Goal: Answer question/provide support: Share knowledge or assist other users

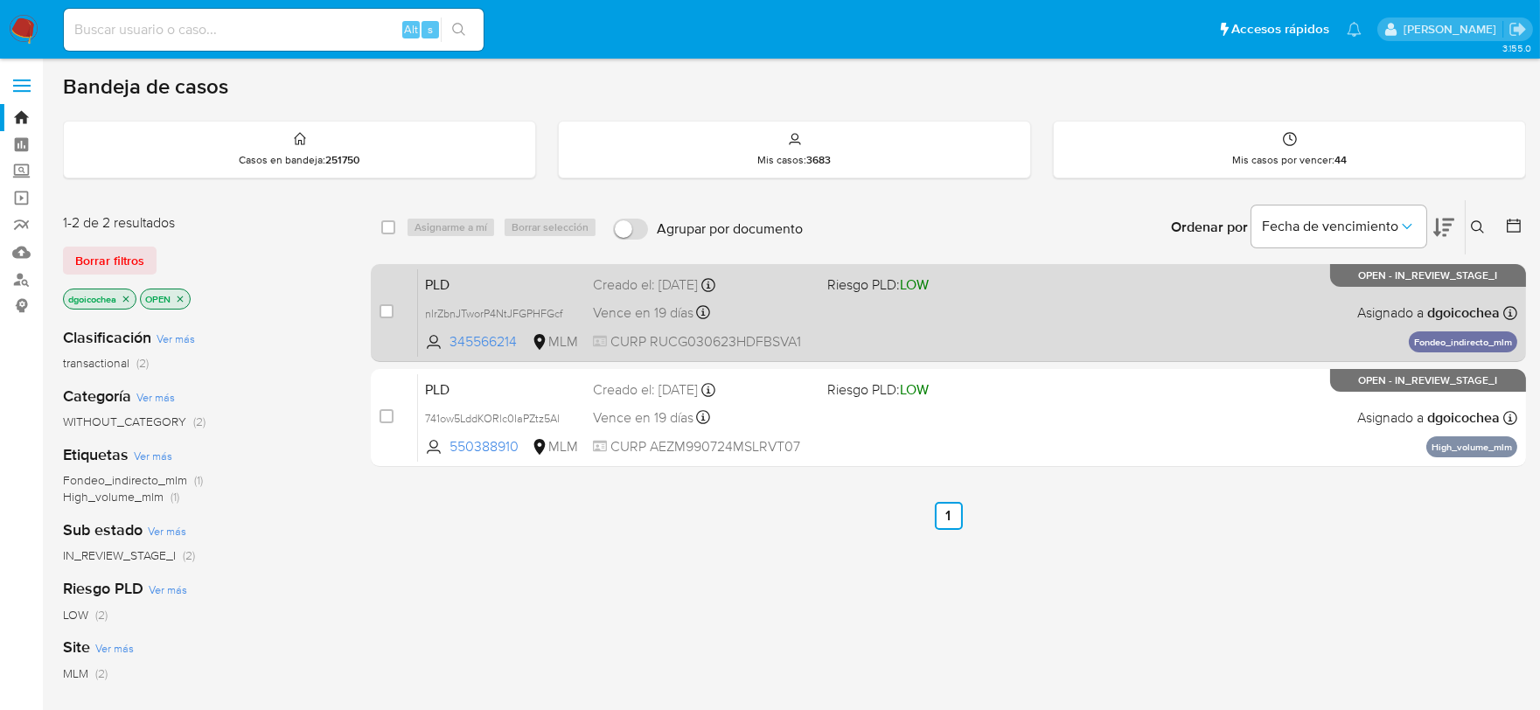
click at [441, 281] on span "PLD" at bounding box center [502, 283] width 154 height 23
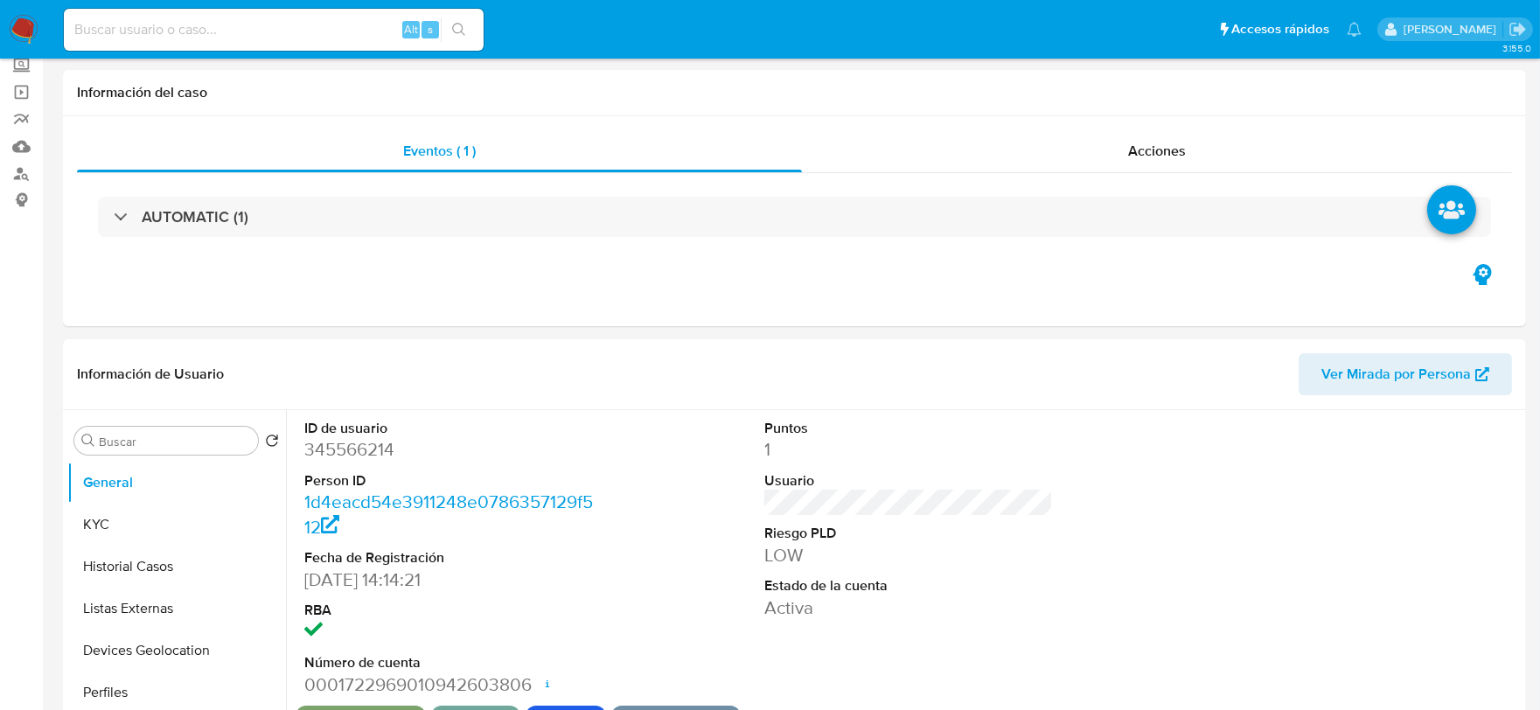
select select "10"
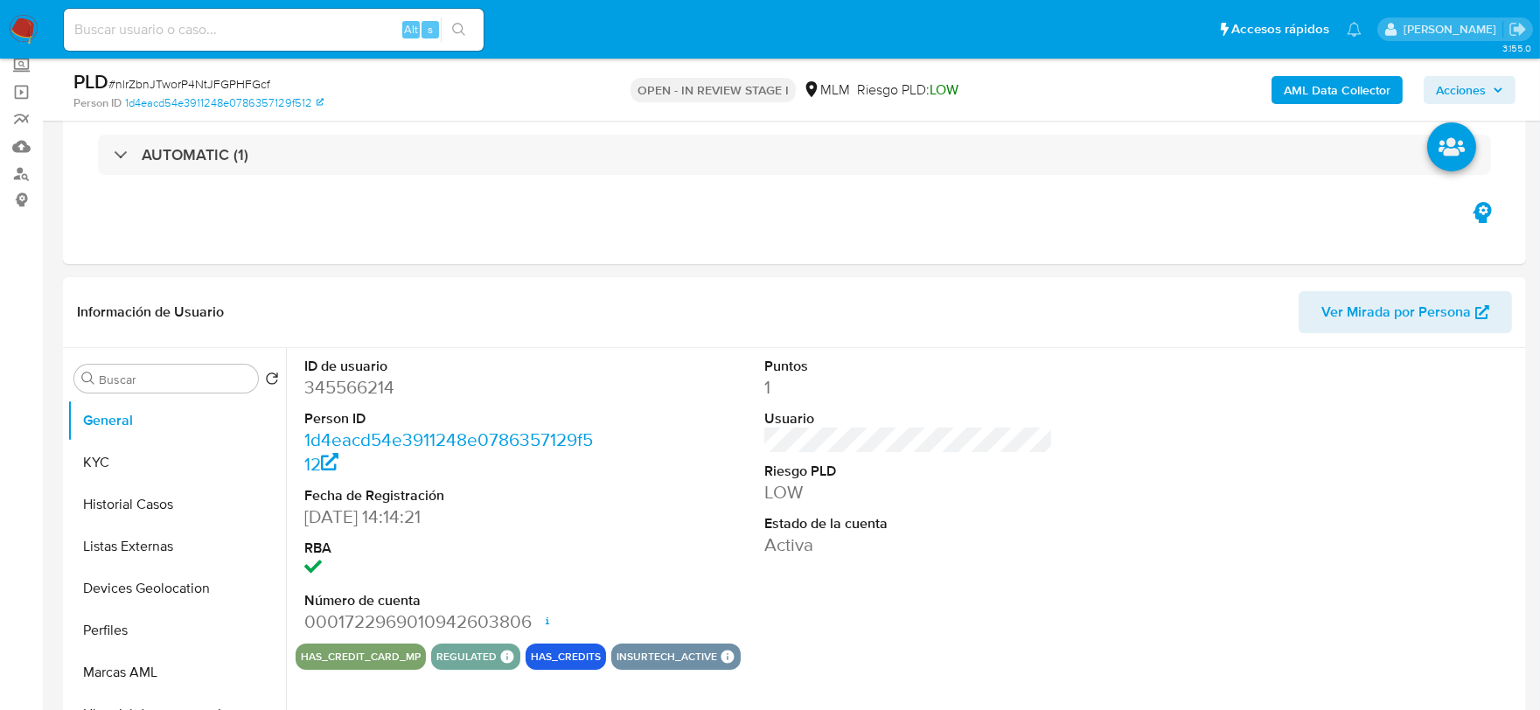
scroll to position [582, 0]
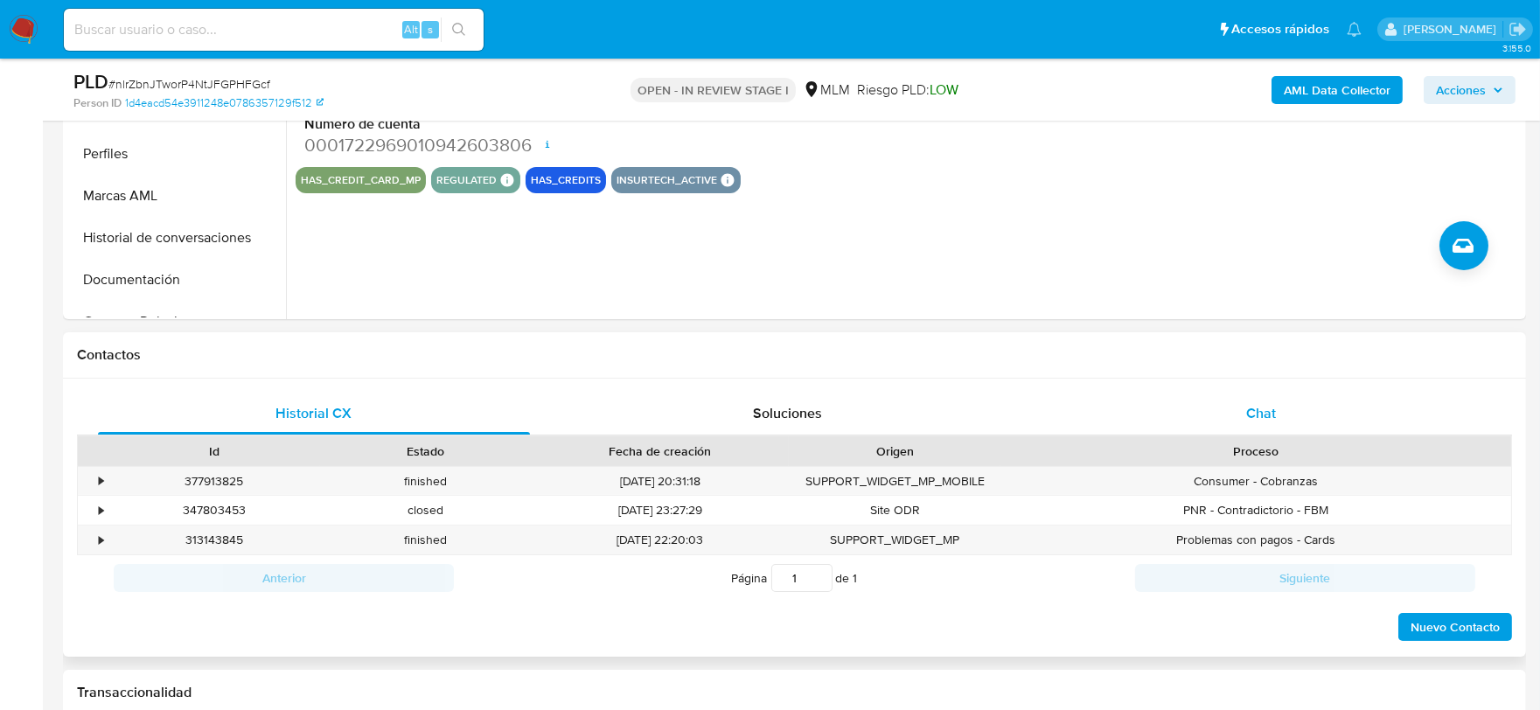
click at [1256, 409] on span "Chat" at bounding box center [1261, 413] width 30 height 20
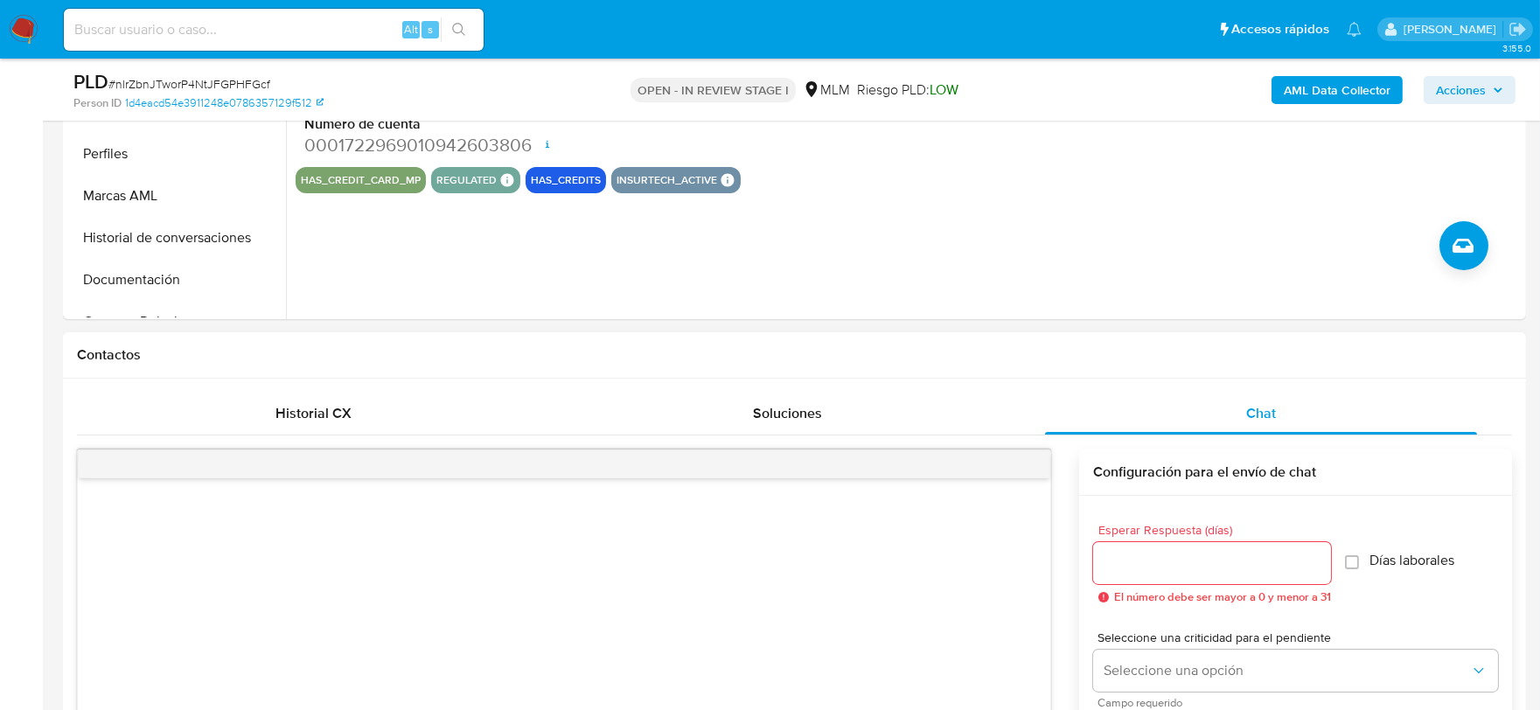
click at [1158, 553] on input "Esperar Respuesta (días)" at bounding box center [1212, 563] width 238 height 23
type input "0"
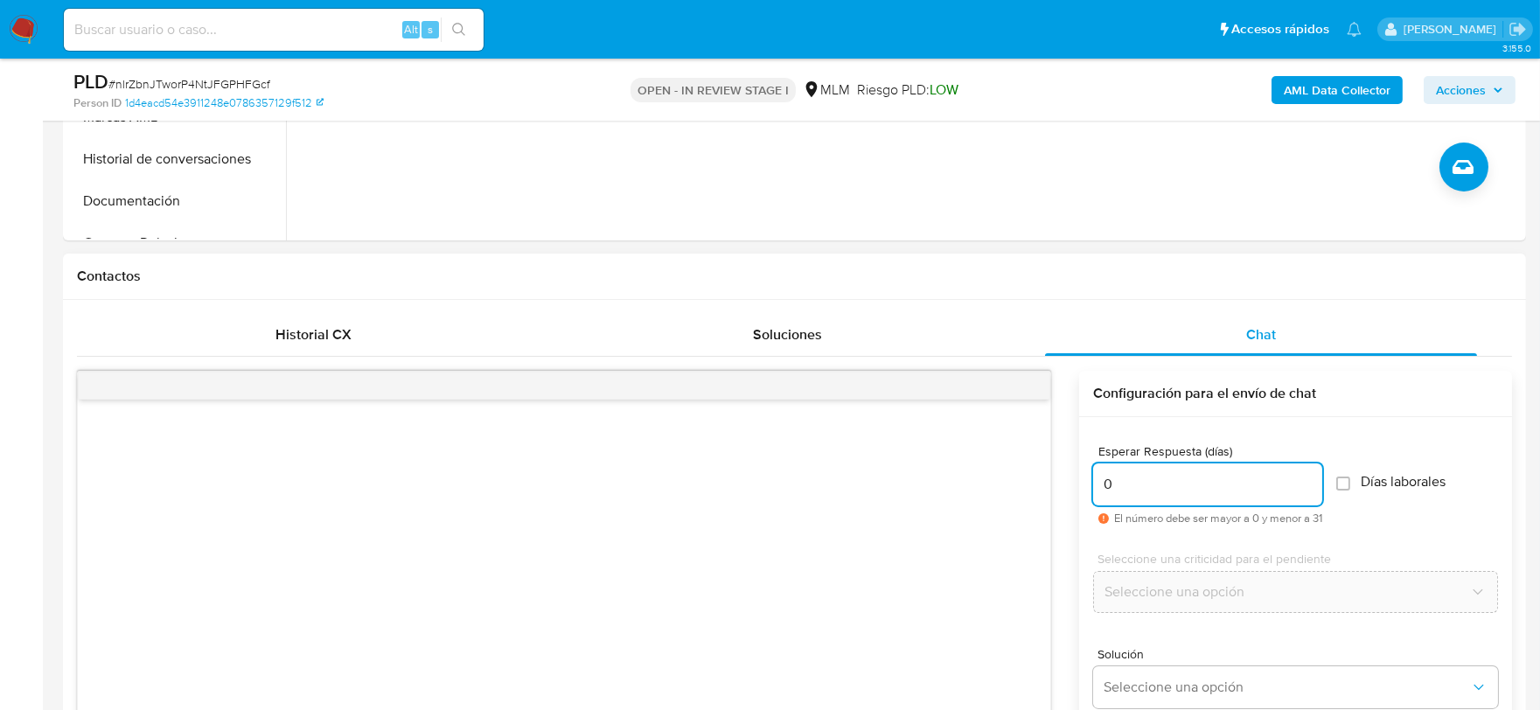
scroll to position [776, 0]
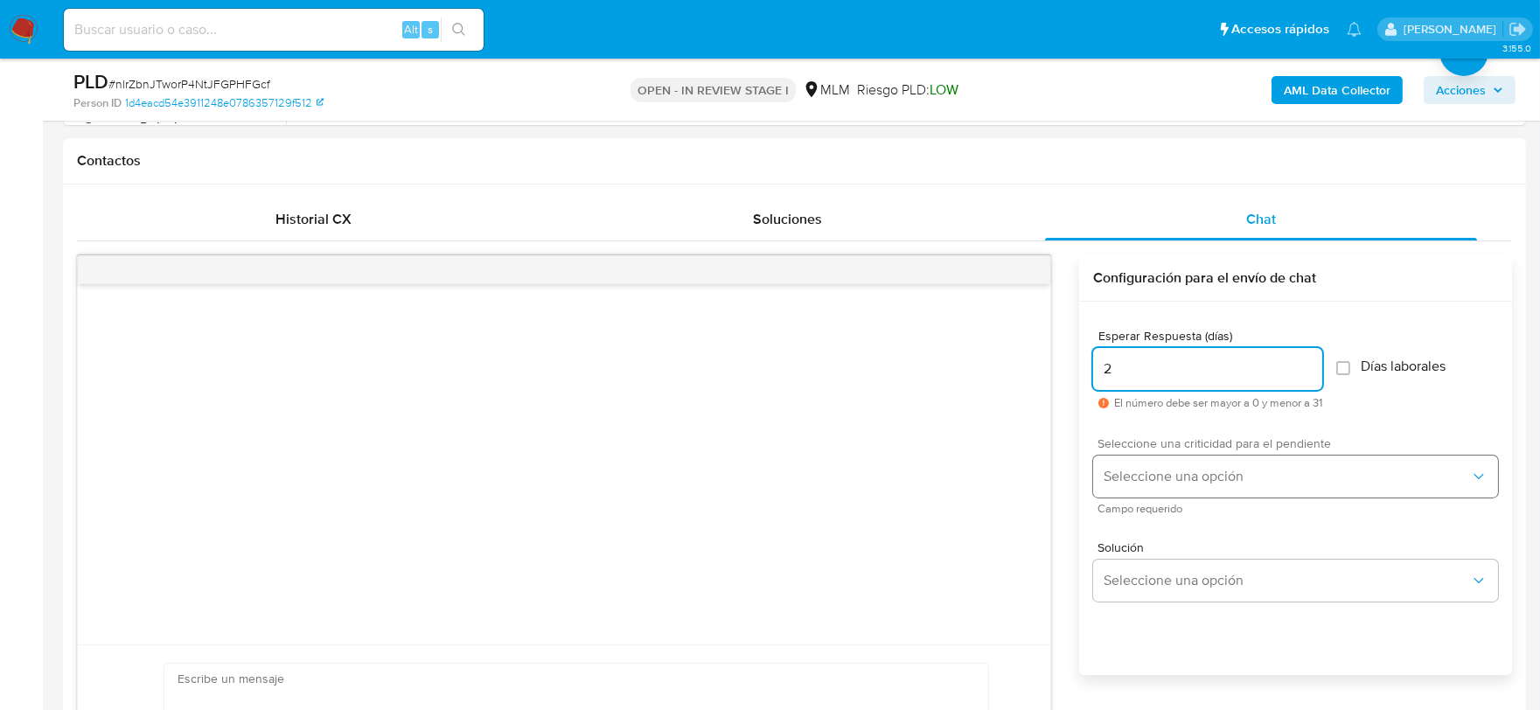
type input "2"
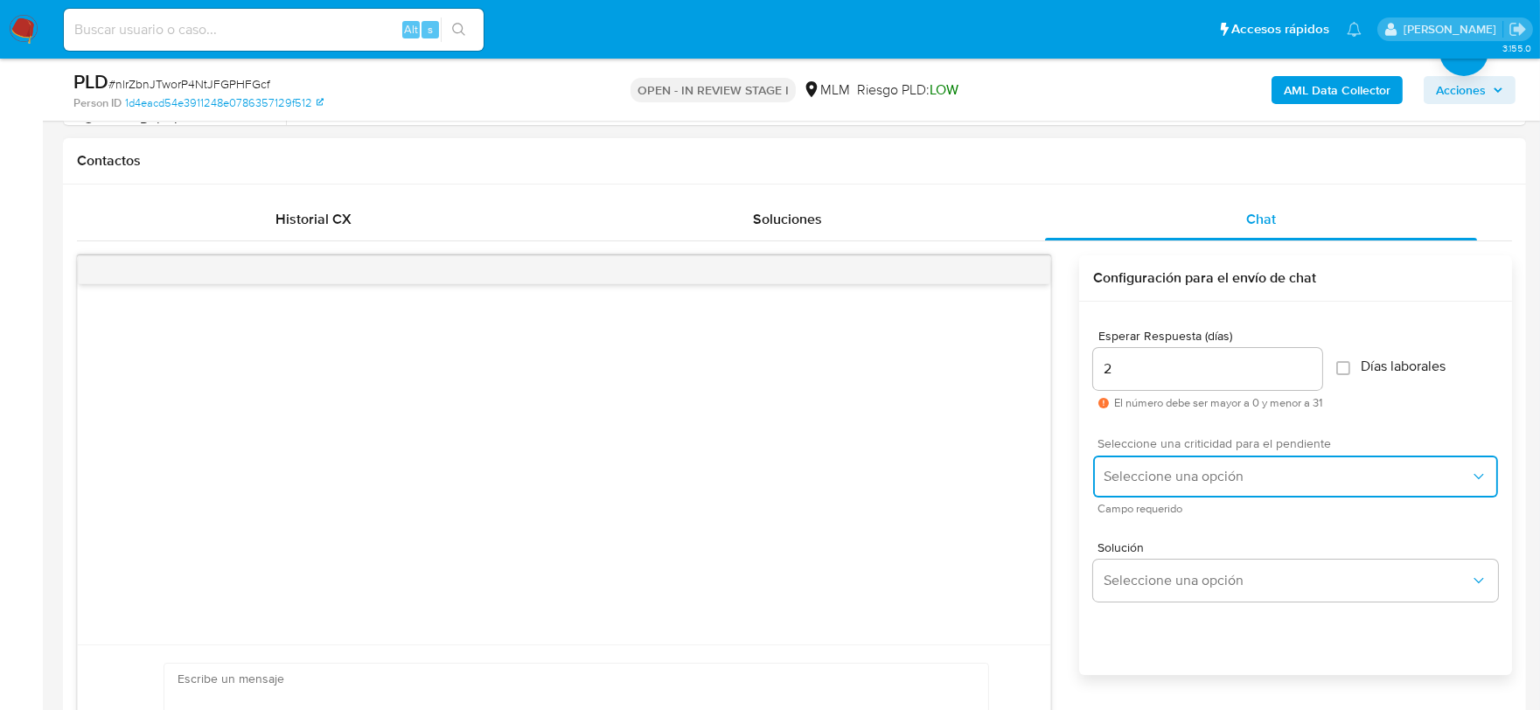
click at [1185, 488] on button "Seleccione una opción" at bounding box center [1295, 476] width 405 height 42
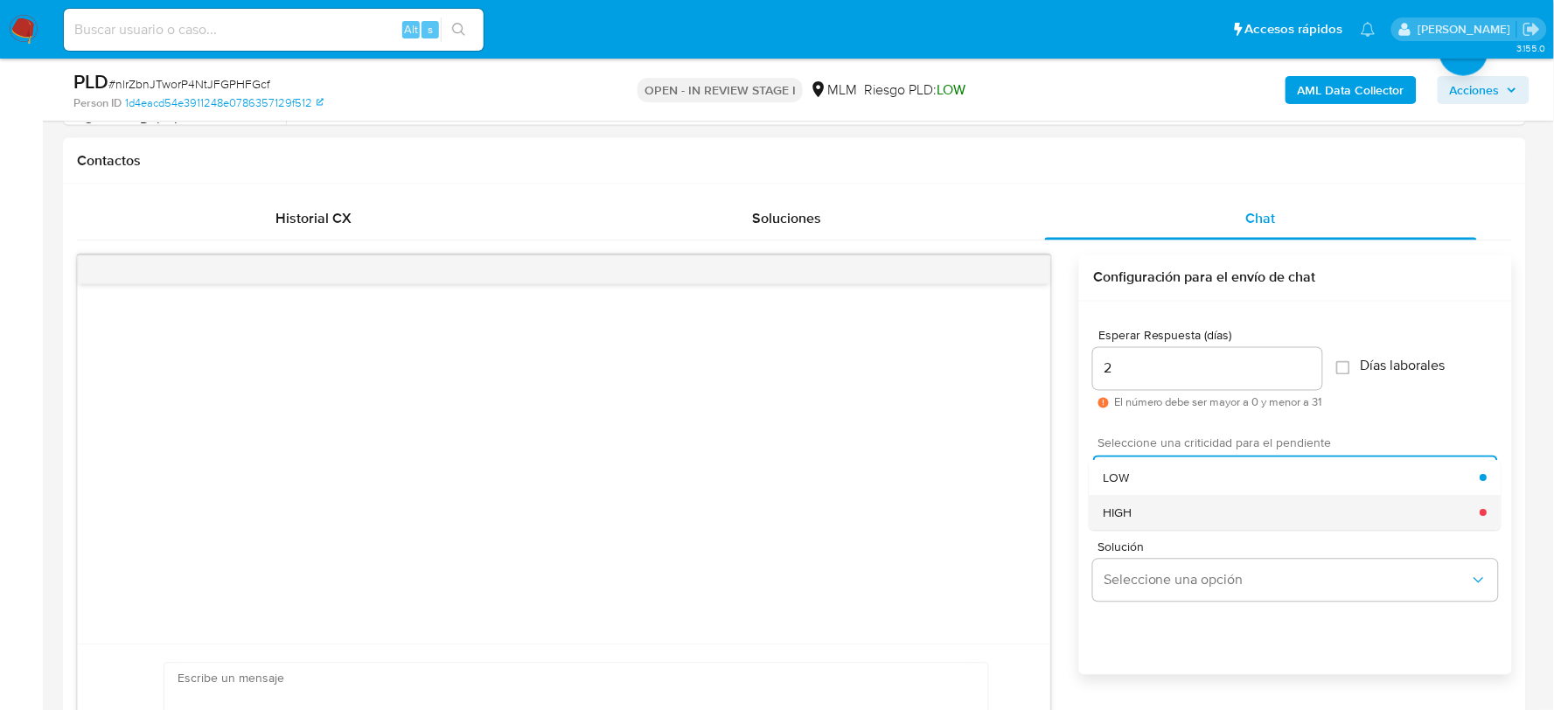
click at [1177, 509] on div "HIGH" at bounding box center [1291, 512] width 377 height 35
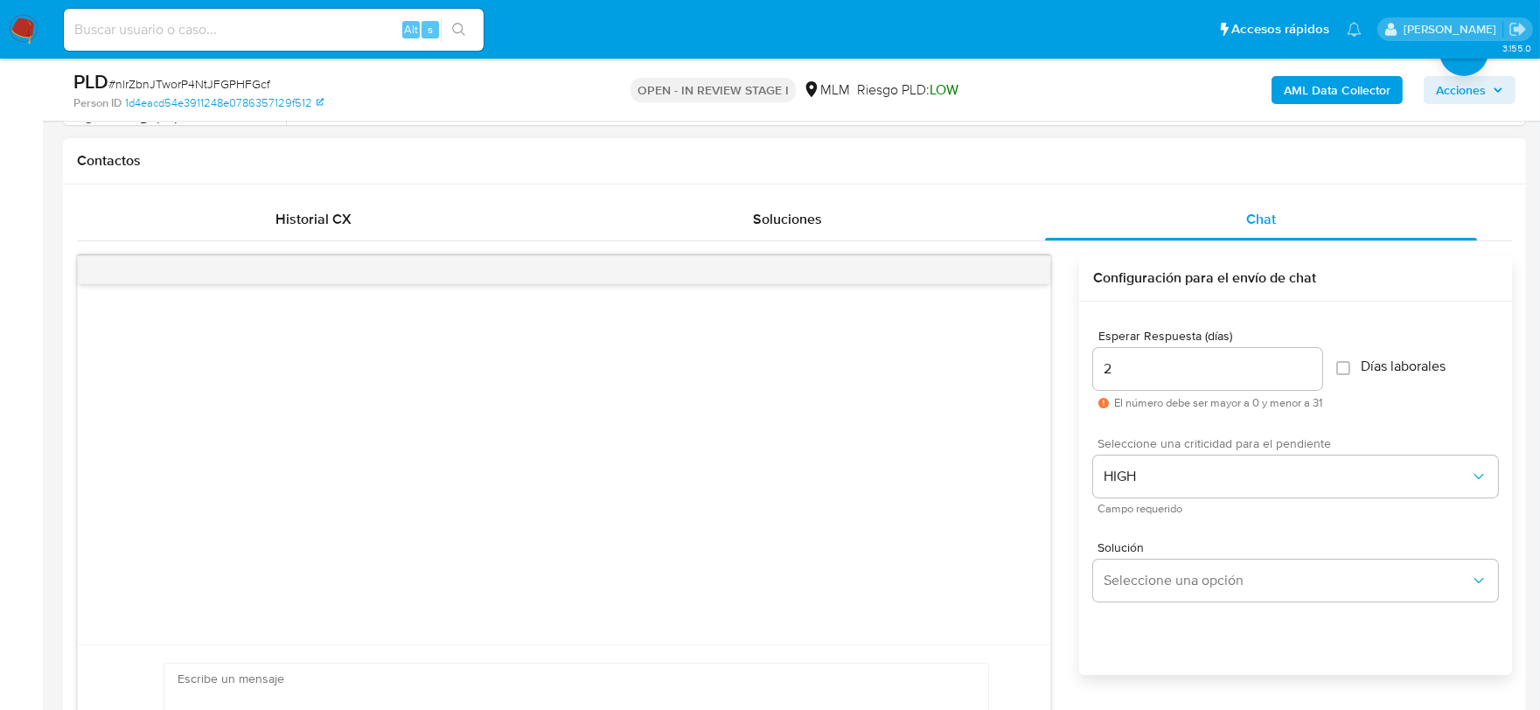
click at [1174, 604] on div "Solución Seleccione una opción" at bounding box center [1295, 574] width 405 height 95
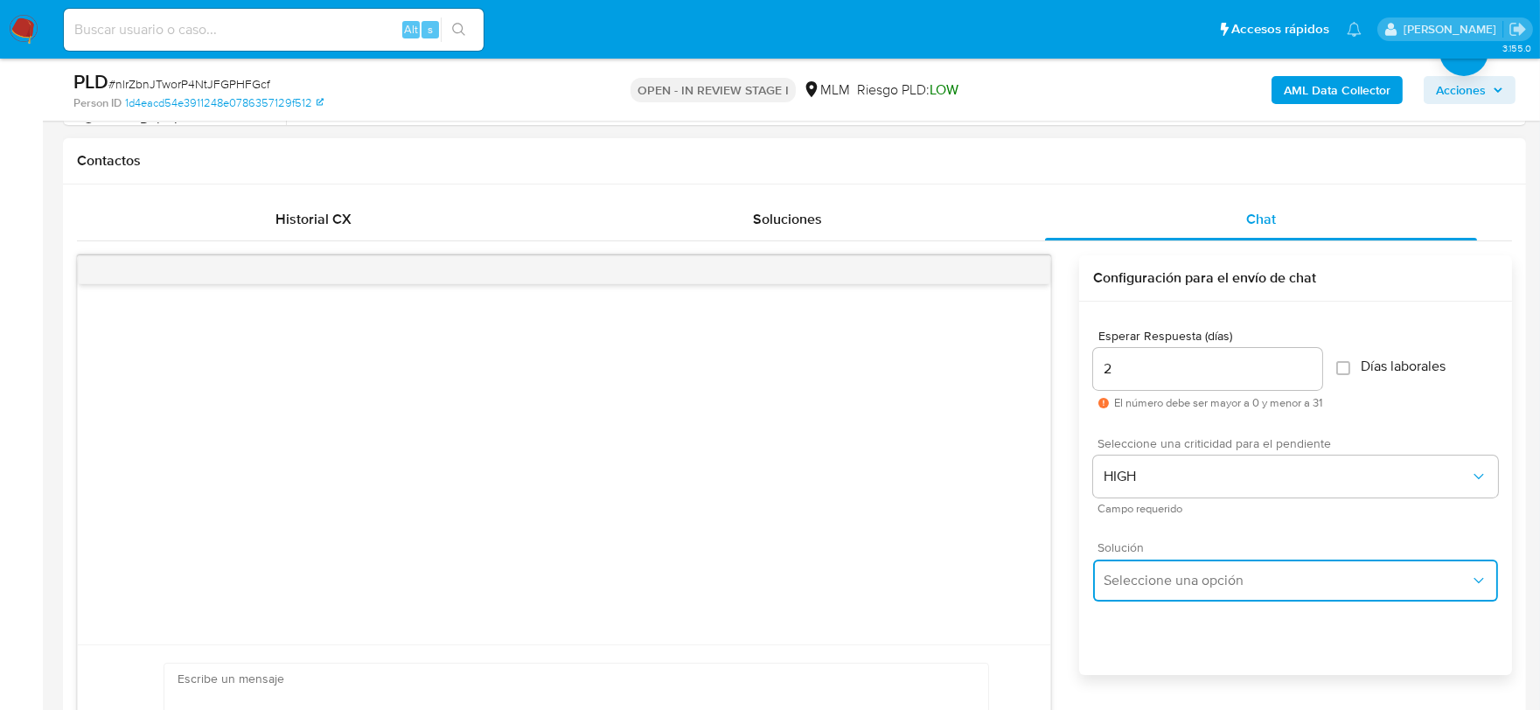
click at [1169, 587] on span "Seleccione una opción" at bounding box center [1286, 580] width 366 height 17
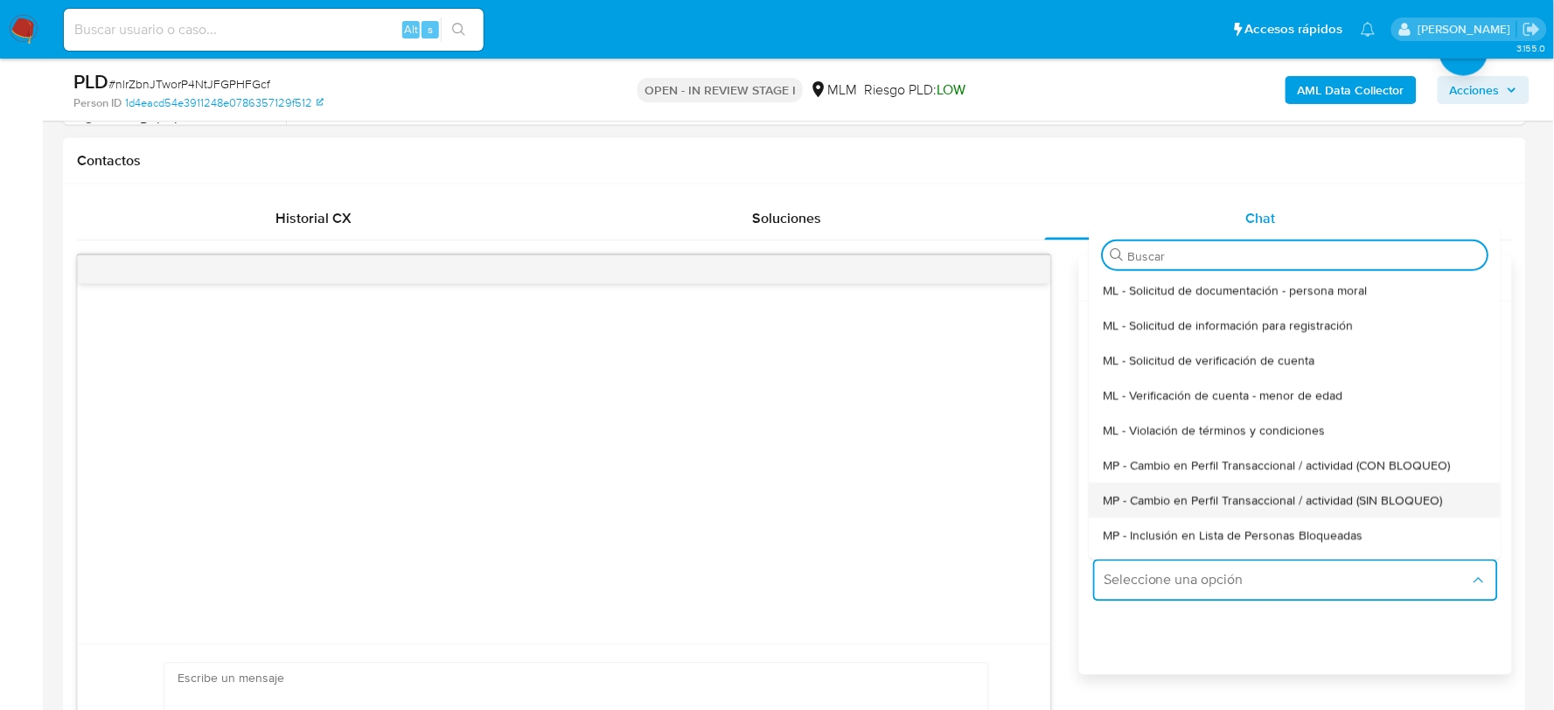
click at [1166, 483] on div "MP - Cambio en Perfil Transaccional / actividad (SIN BLOQUEO)" at bounding box center [1295, 500] width 384 height 35
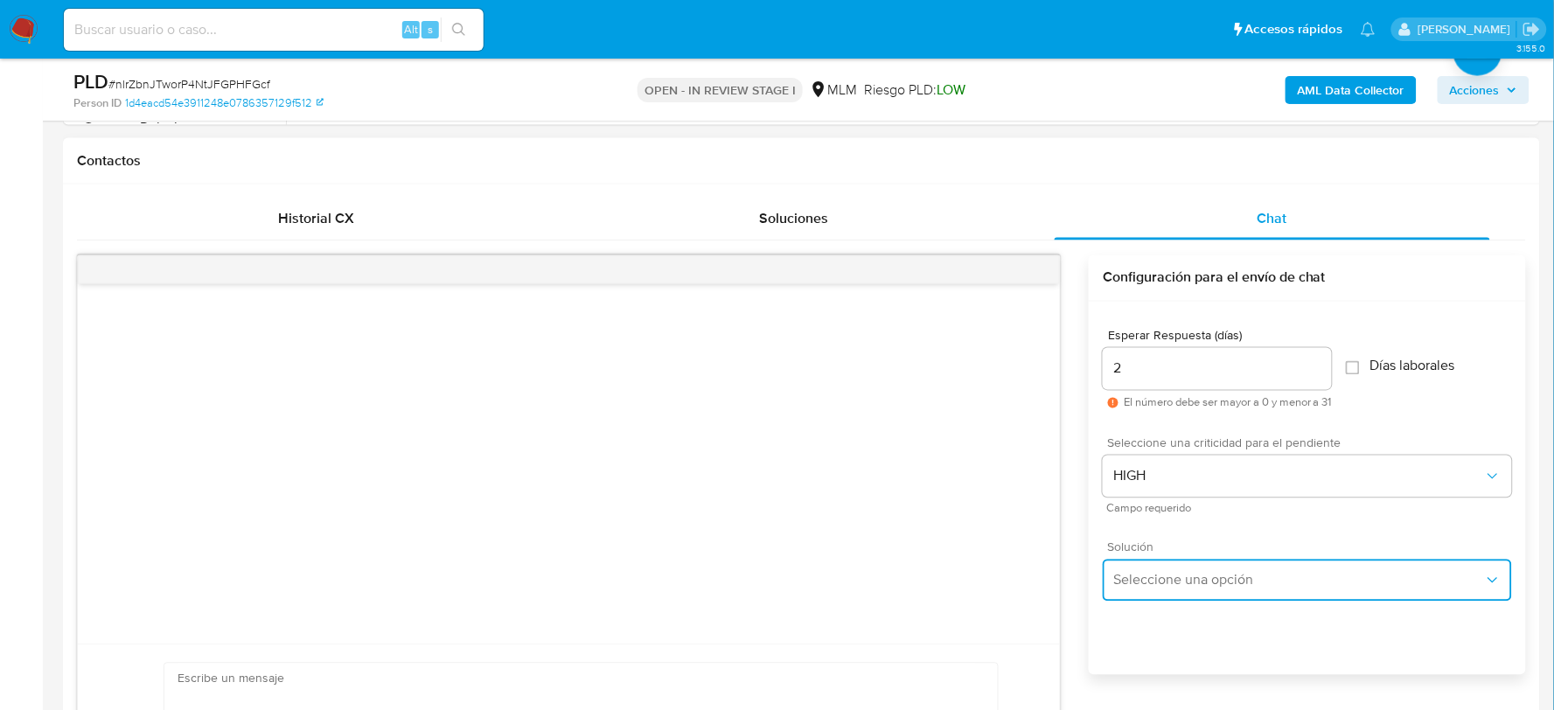
type textarea "Estimado ,Te comunicamos que se ha identificado un cambio en el uso habitual de…"
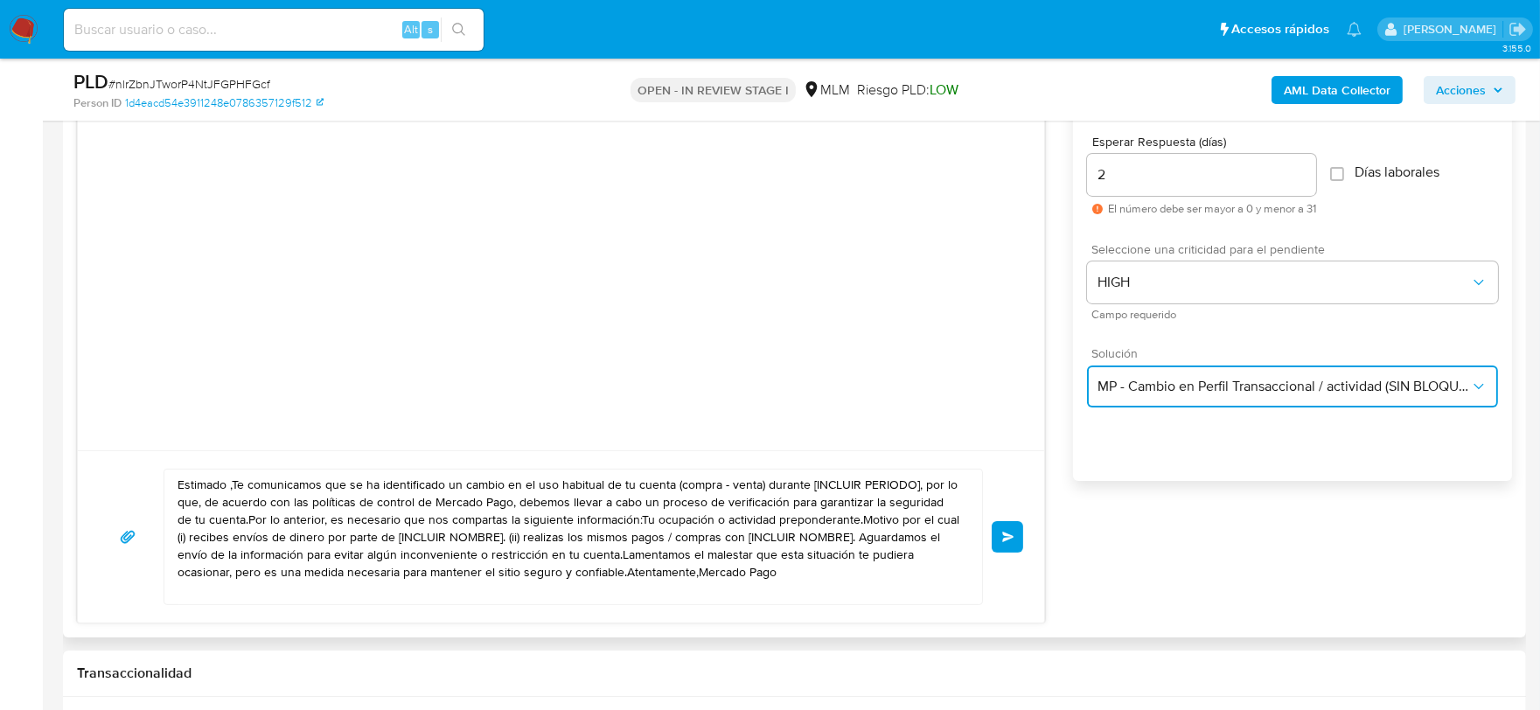
scroll to position [971, 0]
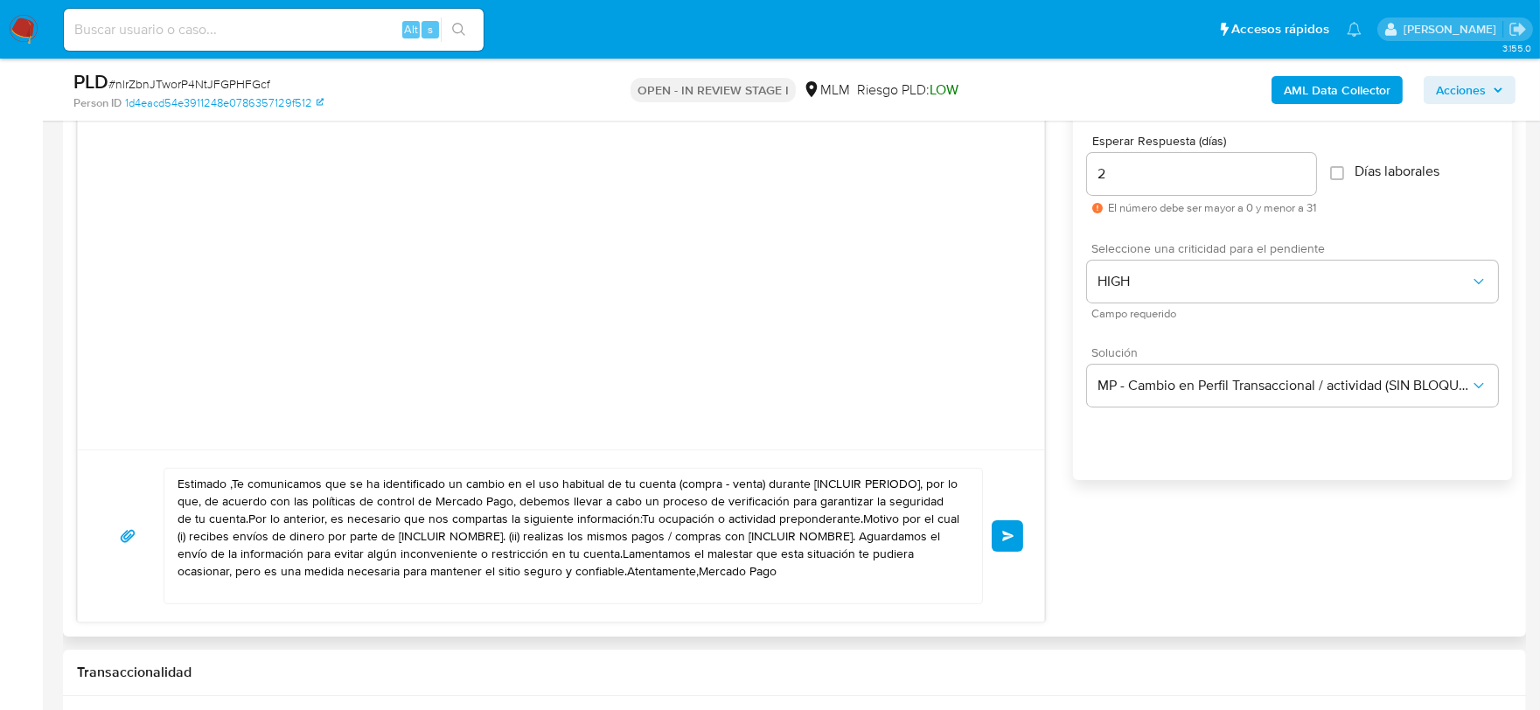
click at [499, 553] on textarea "Estimado ,Te comunicamos que se ha identificado un cambio en el uso habitual de…" at bounding box center [568, 536] width 782 height 135
click at [498, 553] on textarea "Estimado ,Te comunicamos que se ha identificado un cambio en el uso habitual de…" at bounding box center [568, 536] width 782 height 135
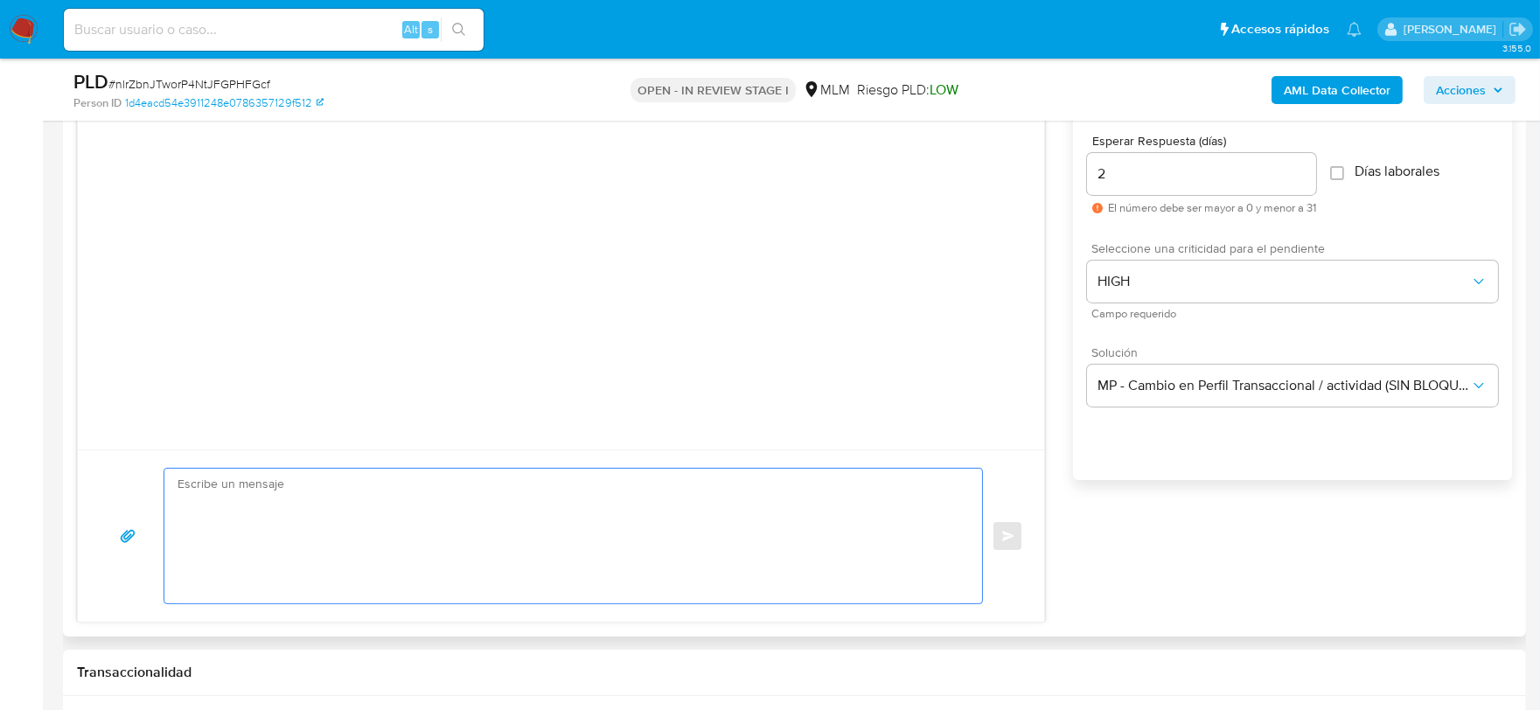
paste textarea "Estimado Giovany, De acuerdo con las políticas de control de Mercado Pago, debe…"
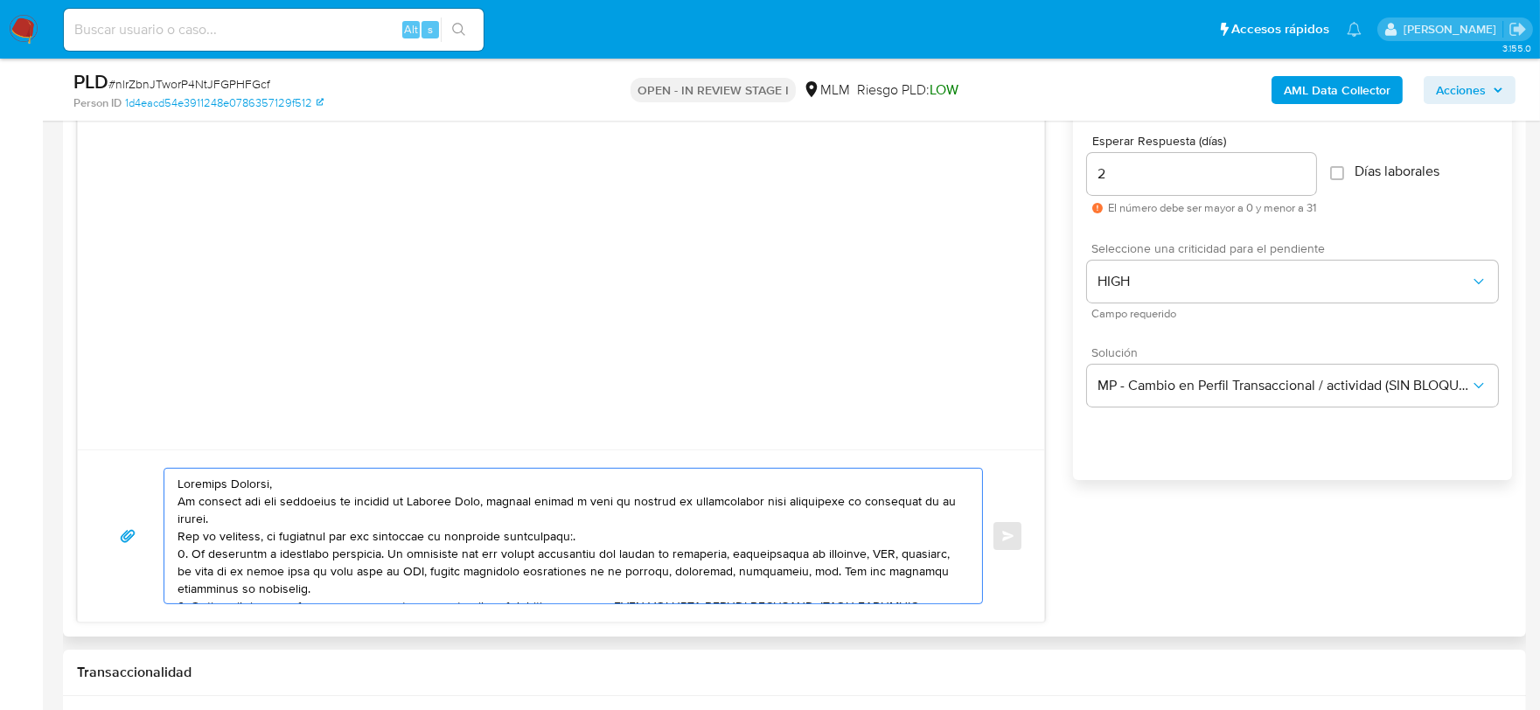
scroll to position [146, 0]
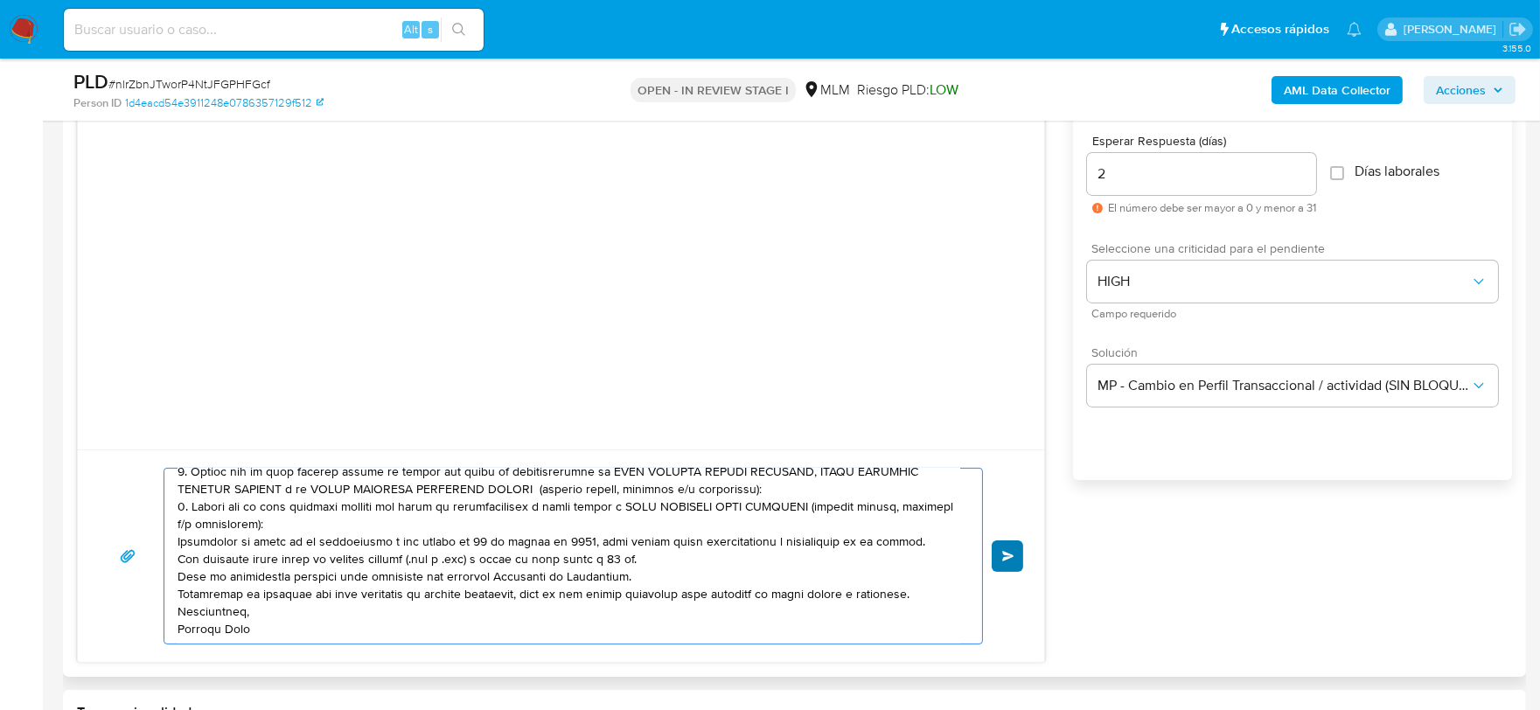
type textarea "Estimado Giovany, De acuerdo con las políticas de control de Mercado Pago, debe…"
click at [1006, 547] on button "Enviar" at bounding box center [1006, 555] width 31 height 31
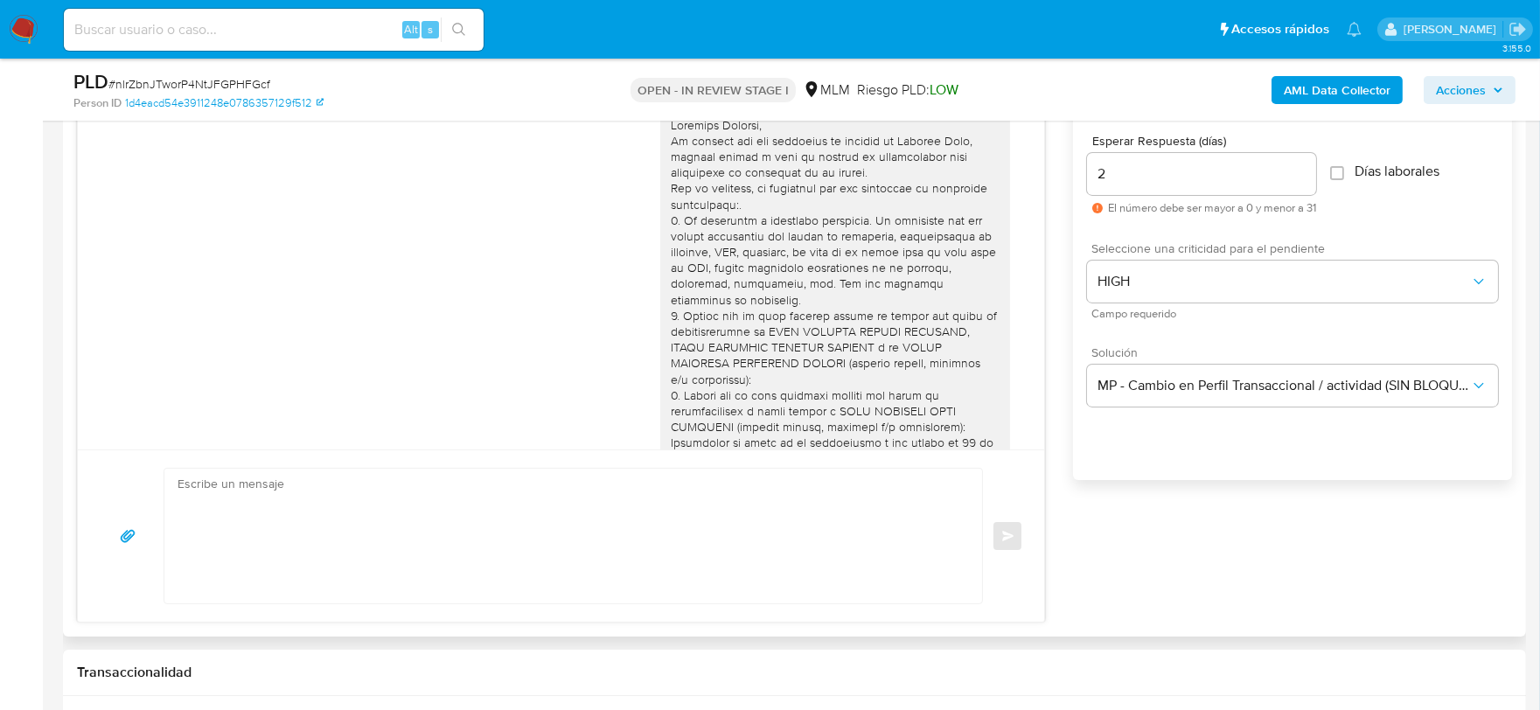
scroll to position [199, 0]
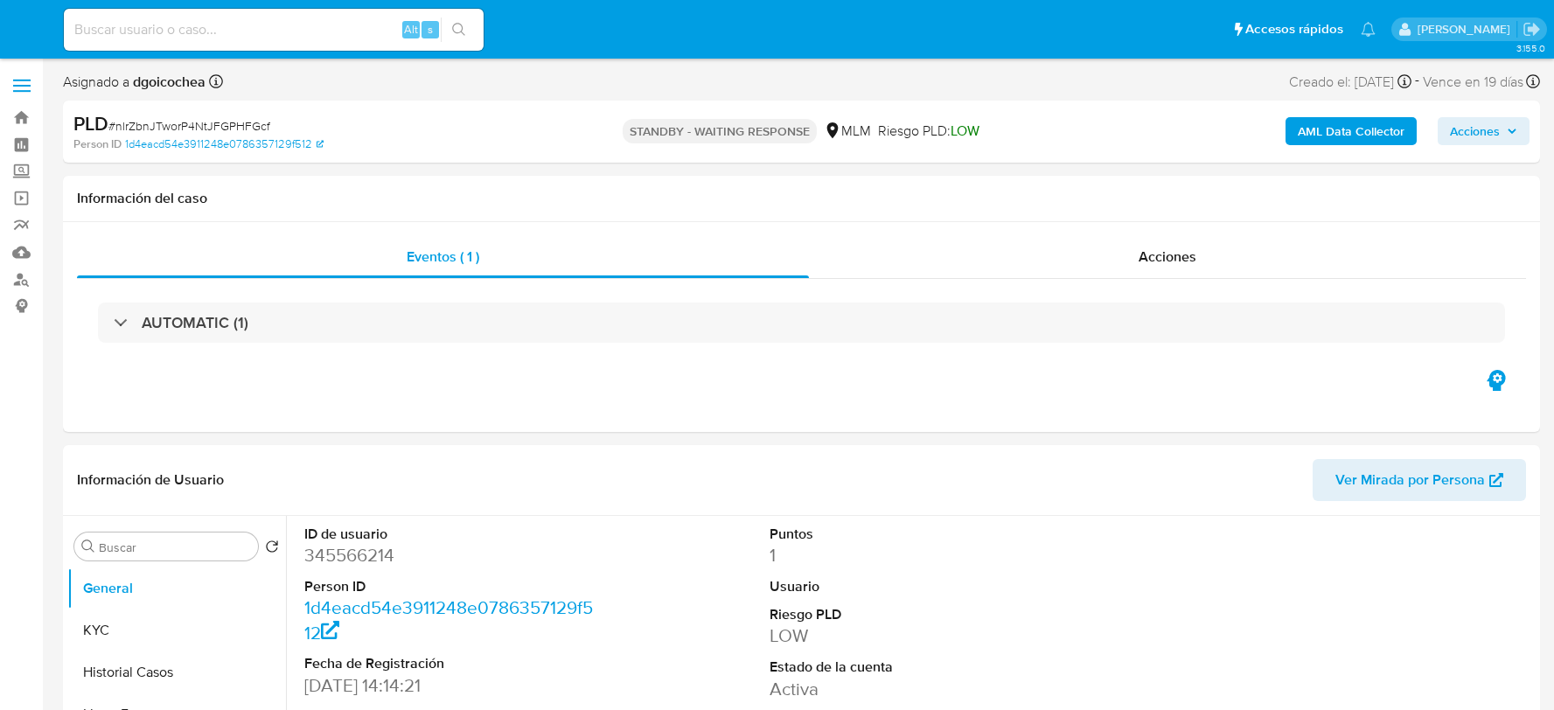
select select "10"
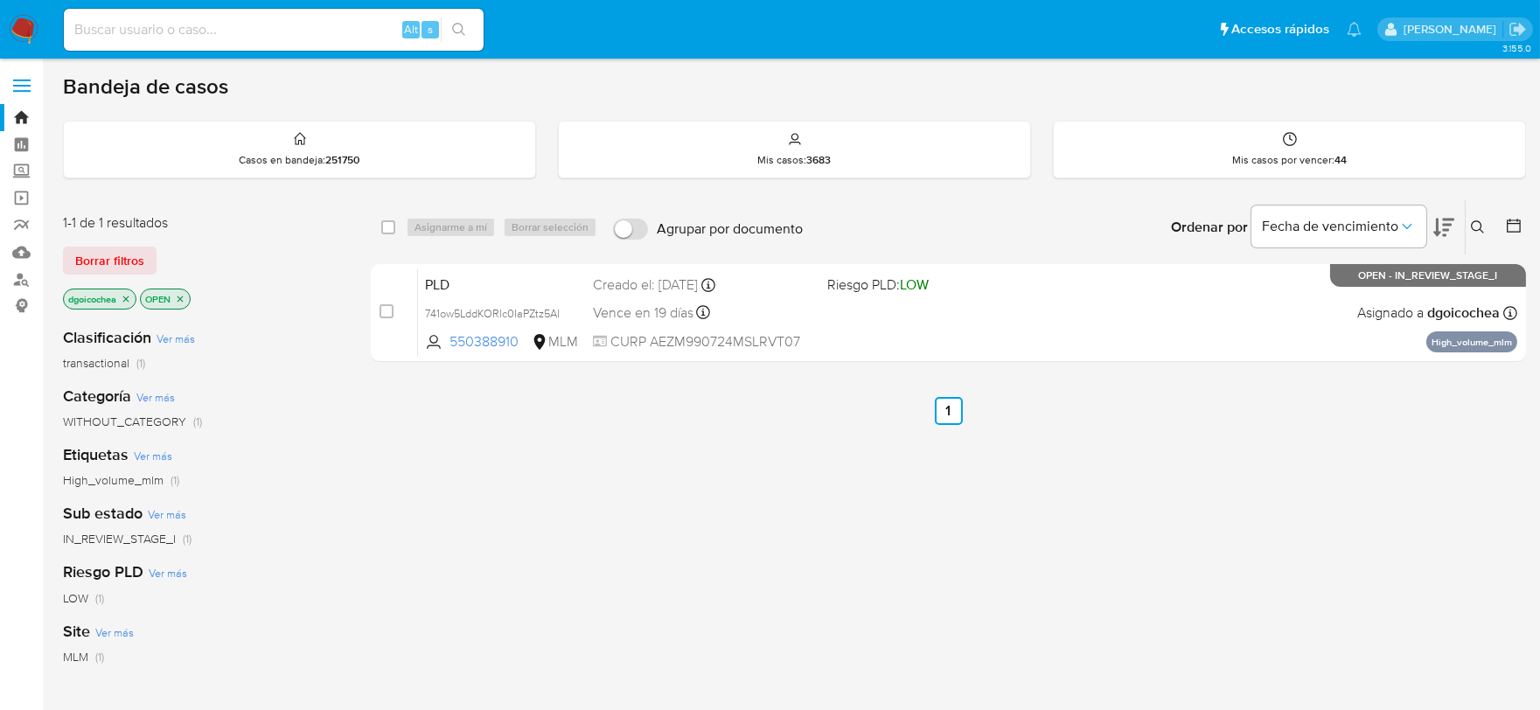
click at [1398, 224] on icon at bounding box center [1477, 227] width 14 height 14
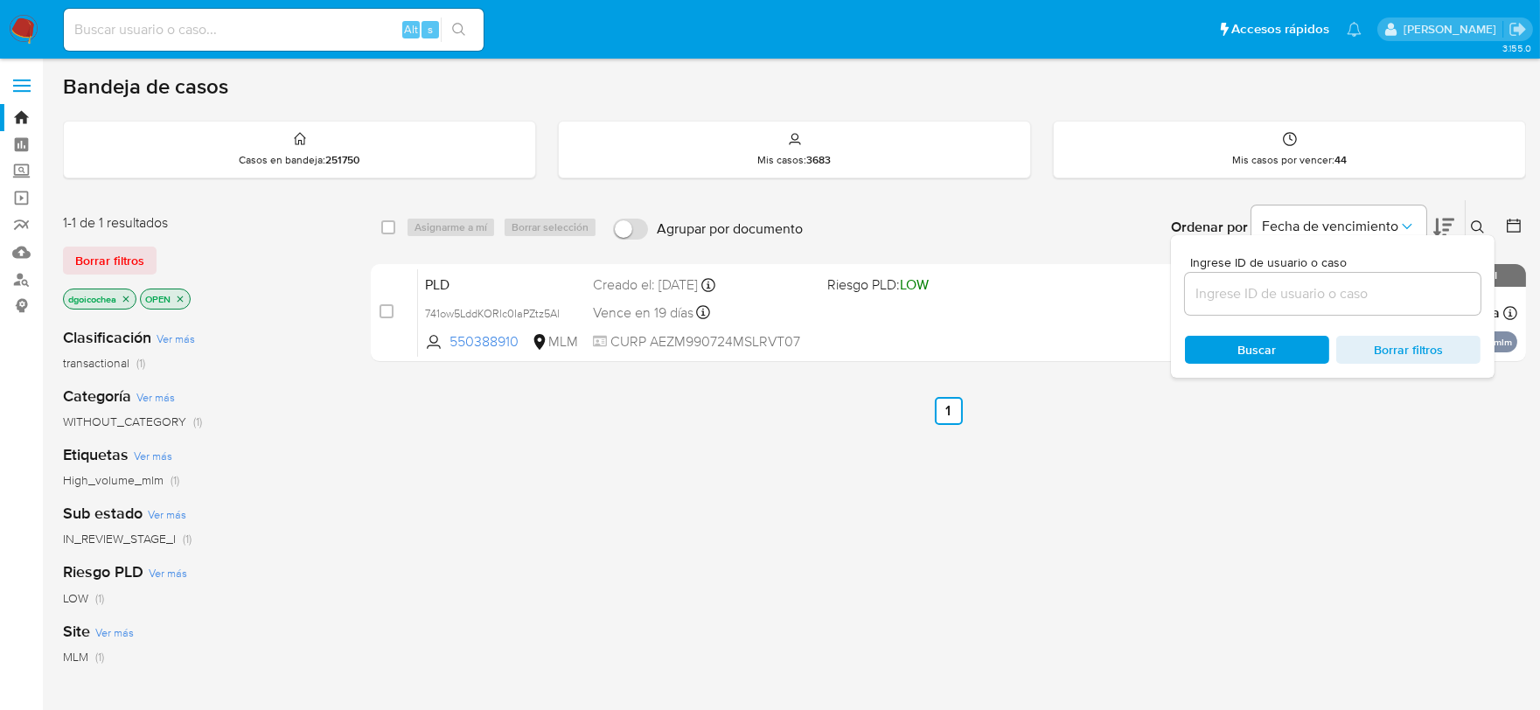
click at [1380, 289] on input at bounding box center [1332, 293] width 295 height 23
type input "1023217442"
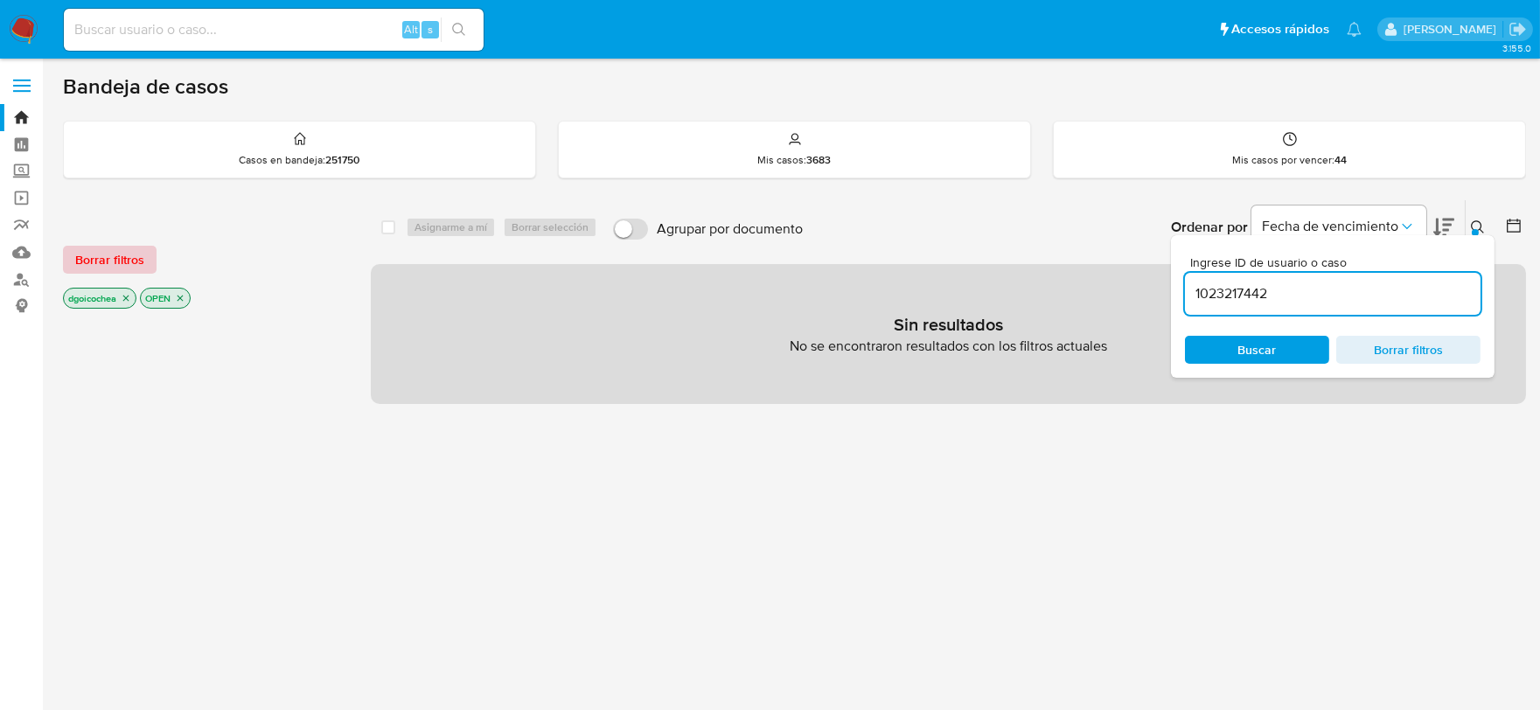
click at [125, 247] on span "Borrar filtros" at bounding box center [109, 259] width 69 height 24
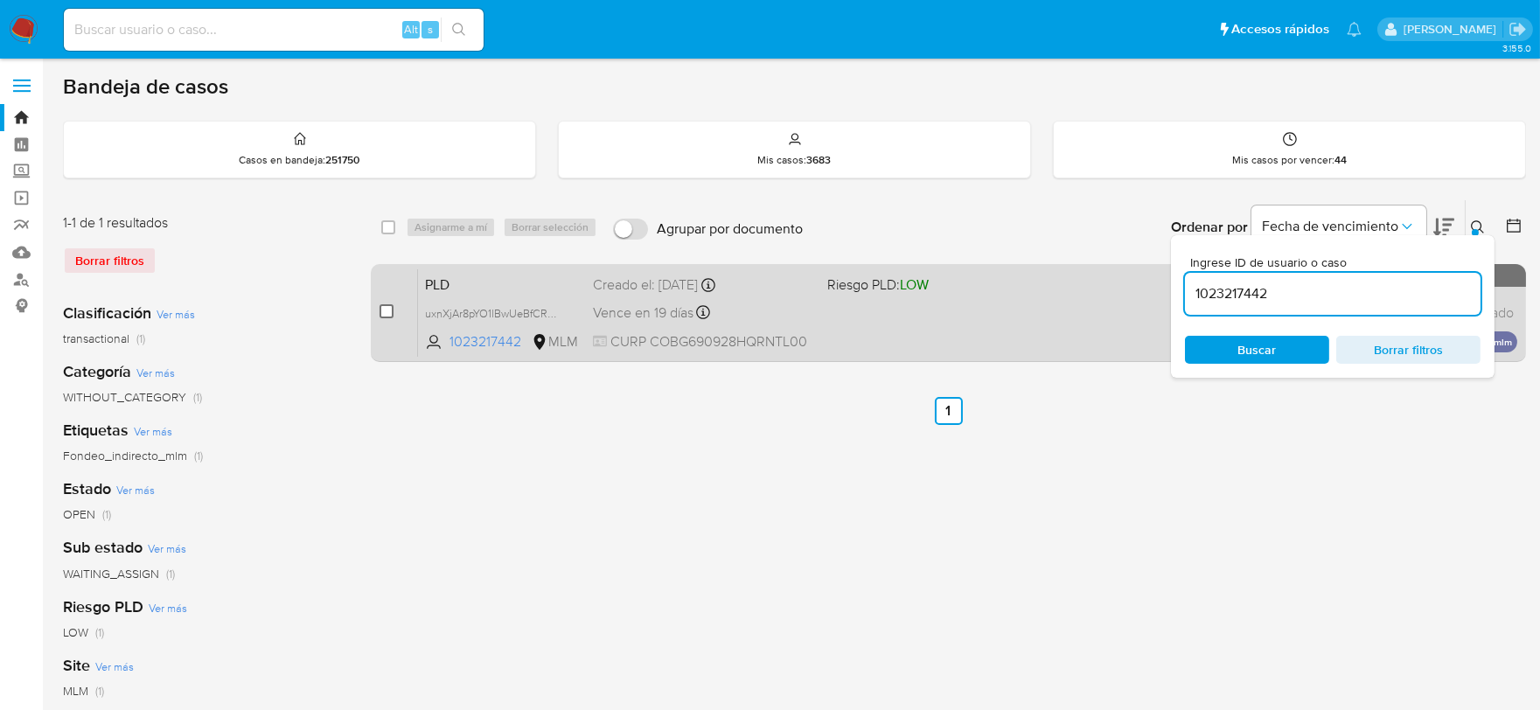
click at [385, 311] on input "checkbox" at bounding box center [386, 311] width 14 height 14
checkbox input "true"
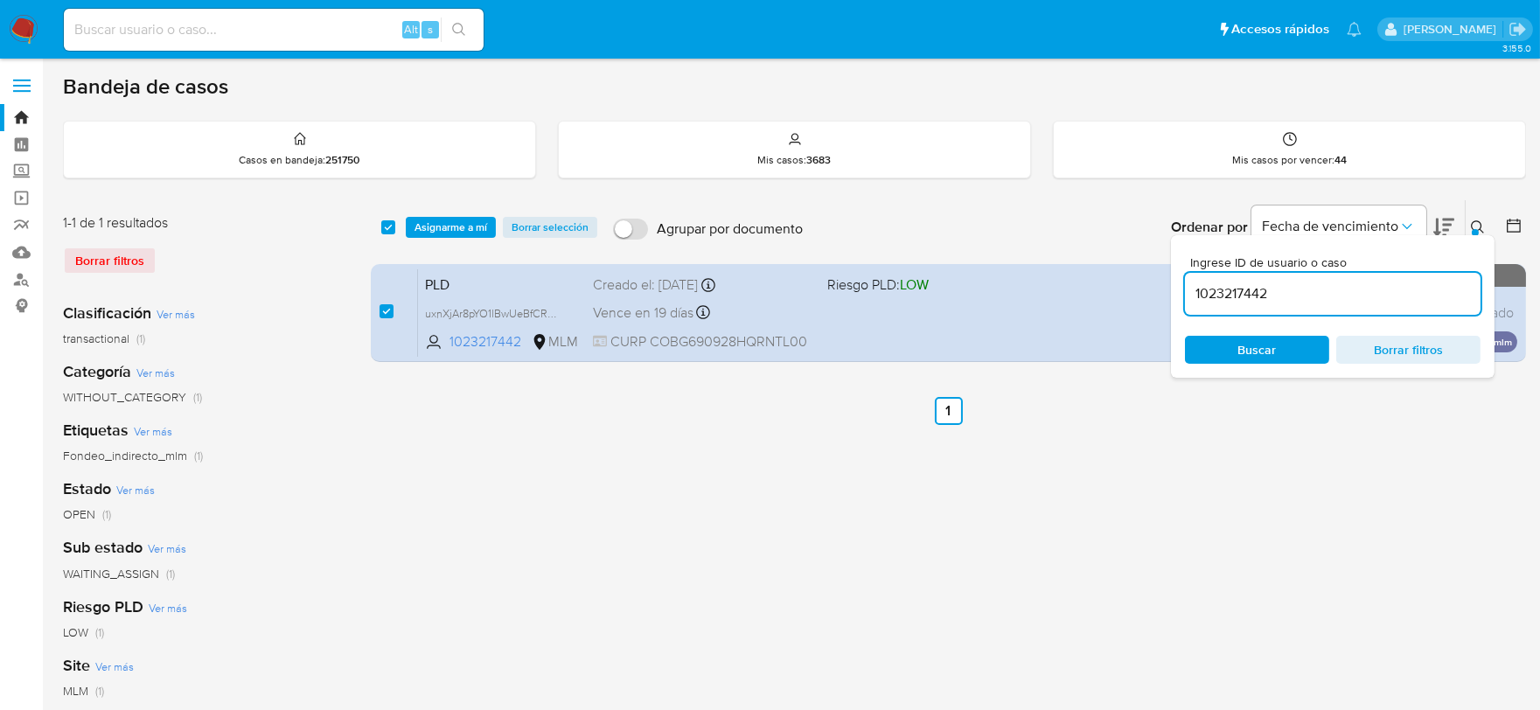
click at [1213, 302] on input "1023217442" at bounding box center [1332, 293] width 295 height 23
type input "1132365688"
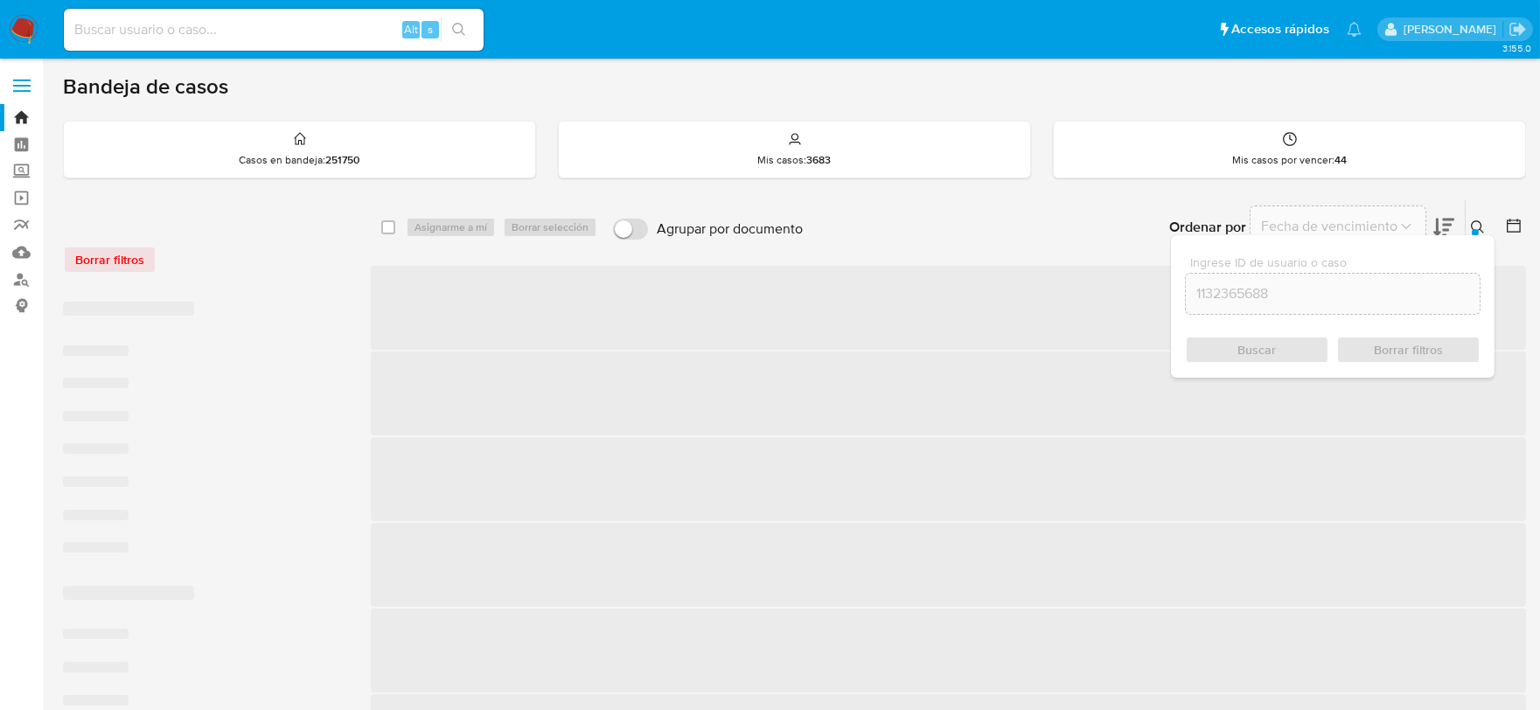
checkbox input "false"
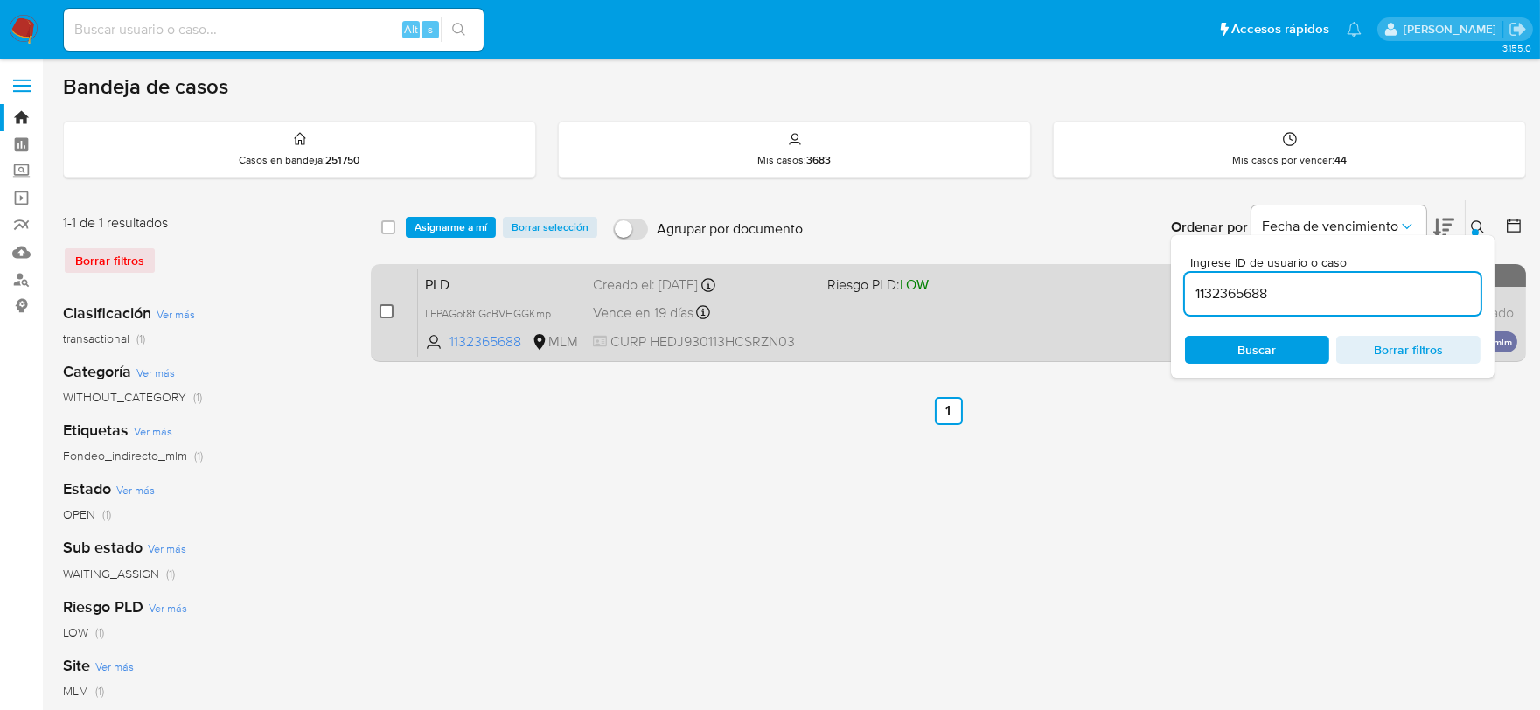
click at [382, 309] on input "checkbox" at bounding box center [386, 311] width 14 height 14
checkbox input "true"
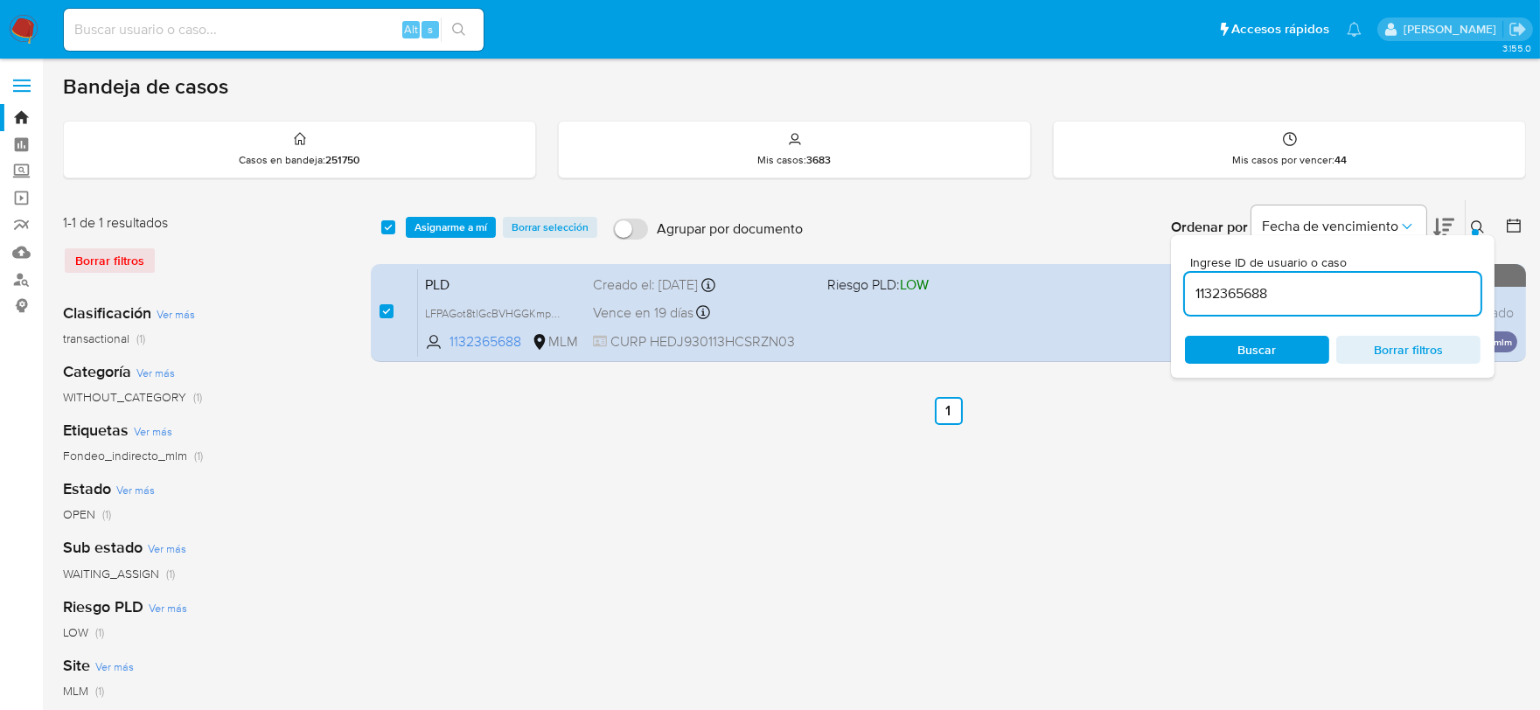
click at [1226, 292] on input "1132365688" at bounding box center [1332, 293] width 295 height 23
type input "1233198885"
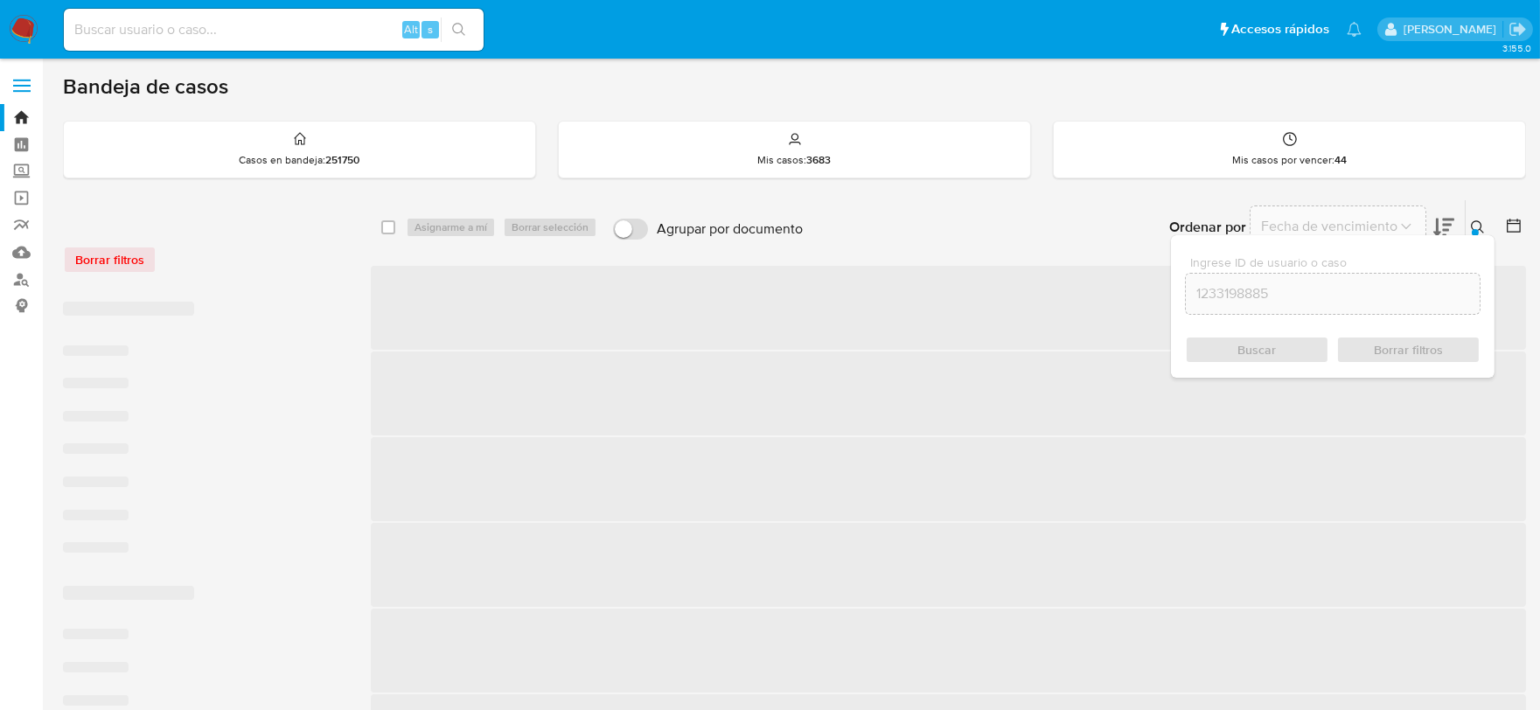
checkbox input "false"
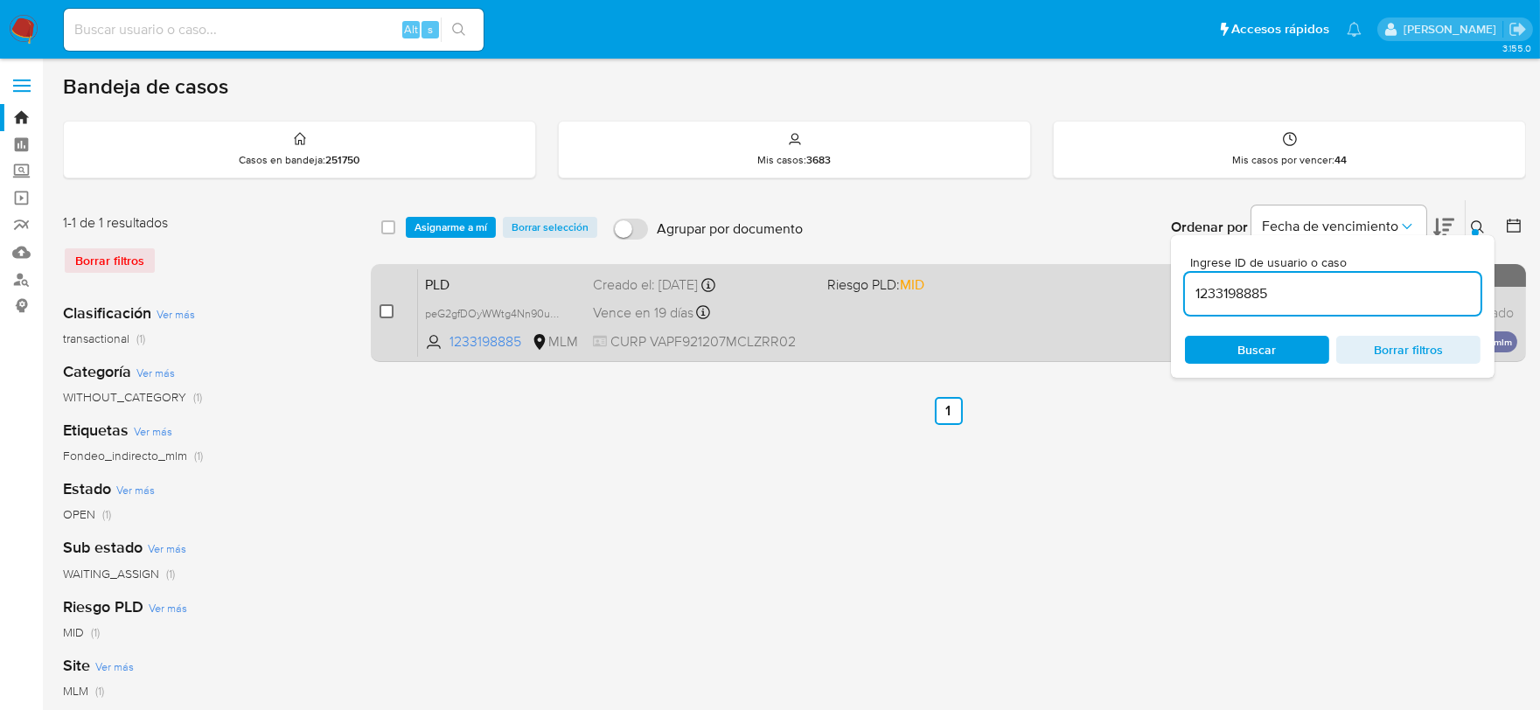
click at [381, 306] on input "checkbox" at bounding box center [386, 311] width 14 height 14
checkbox input "true"
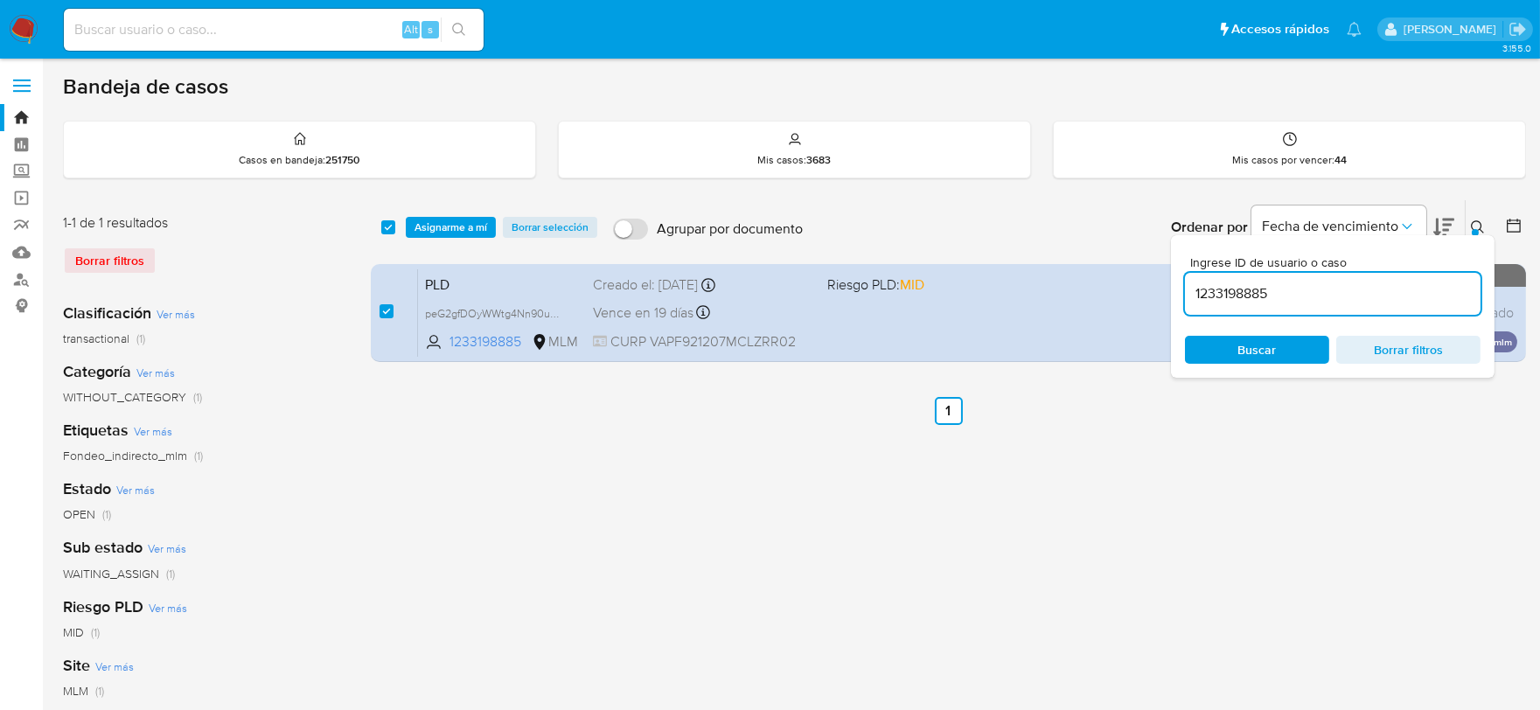
click at [1246, 284] on input "1233198885" at bounding box center [1332, 293] width 295 height 23
type input "1320447839"
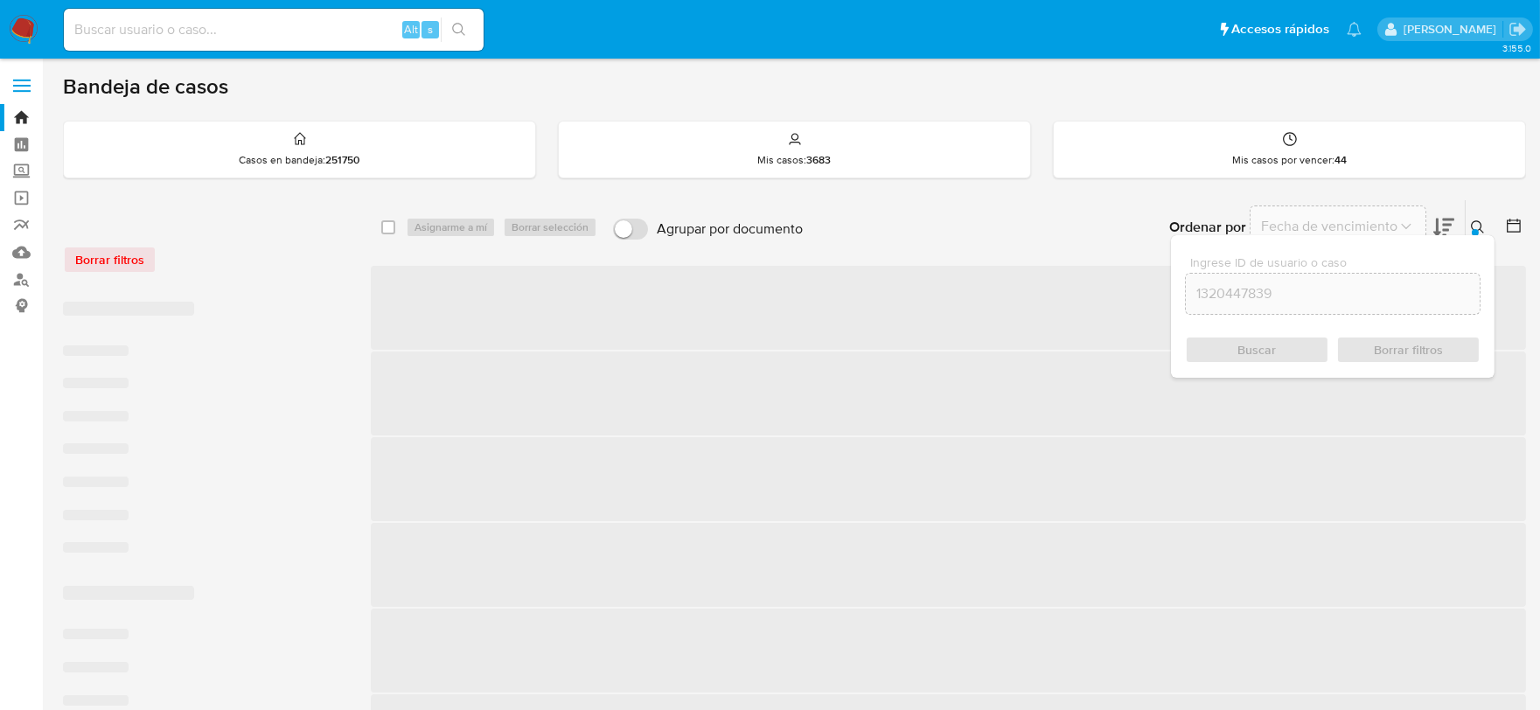
checkbox input "false"
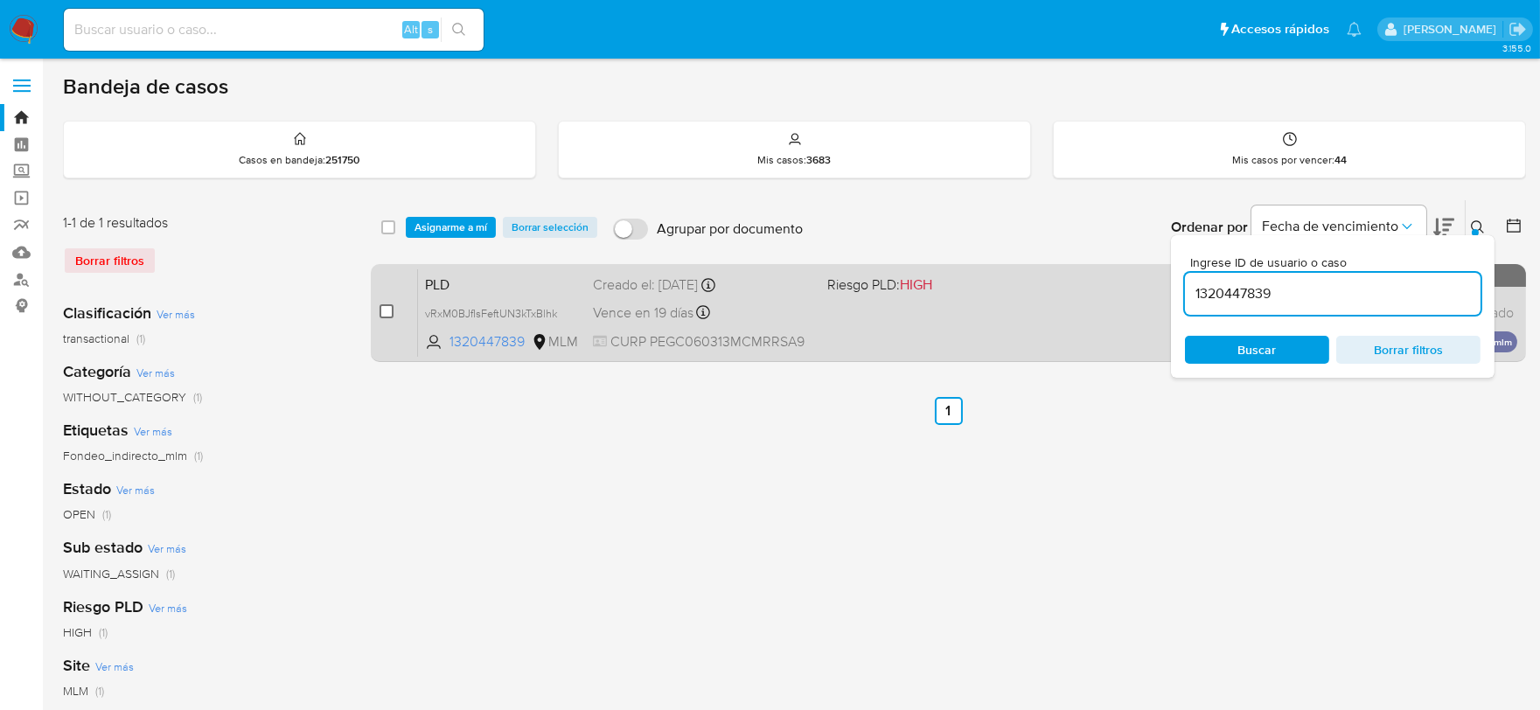
click at [392, 309] on input "checkbox" at bounding box center [386, 311] width 14 height 14
checkbox input "true"
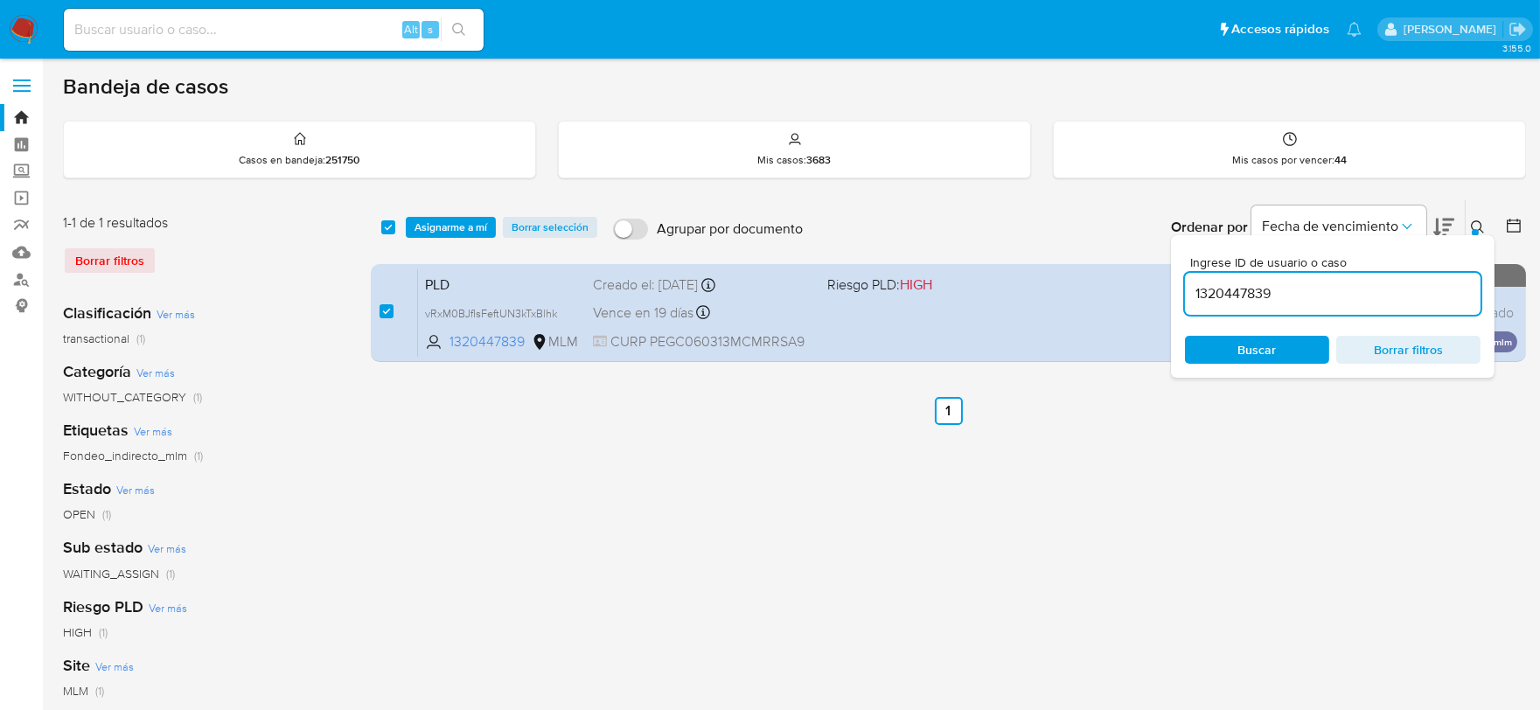
click at [1218, 295] on input "1320447839" at bounding box center [1332, 293] width 295 height 23
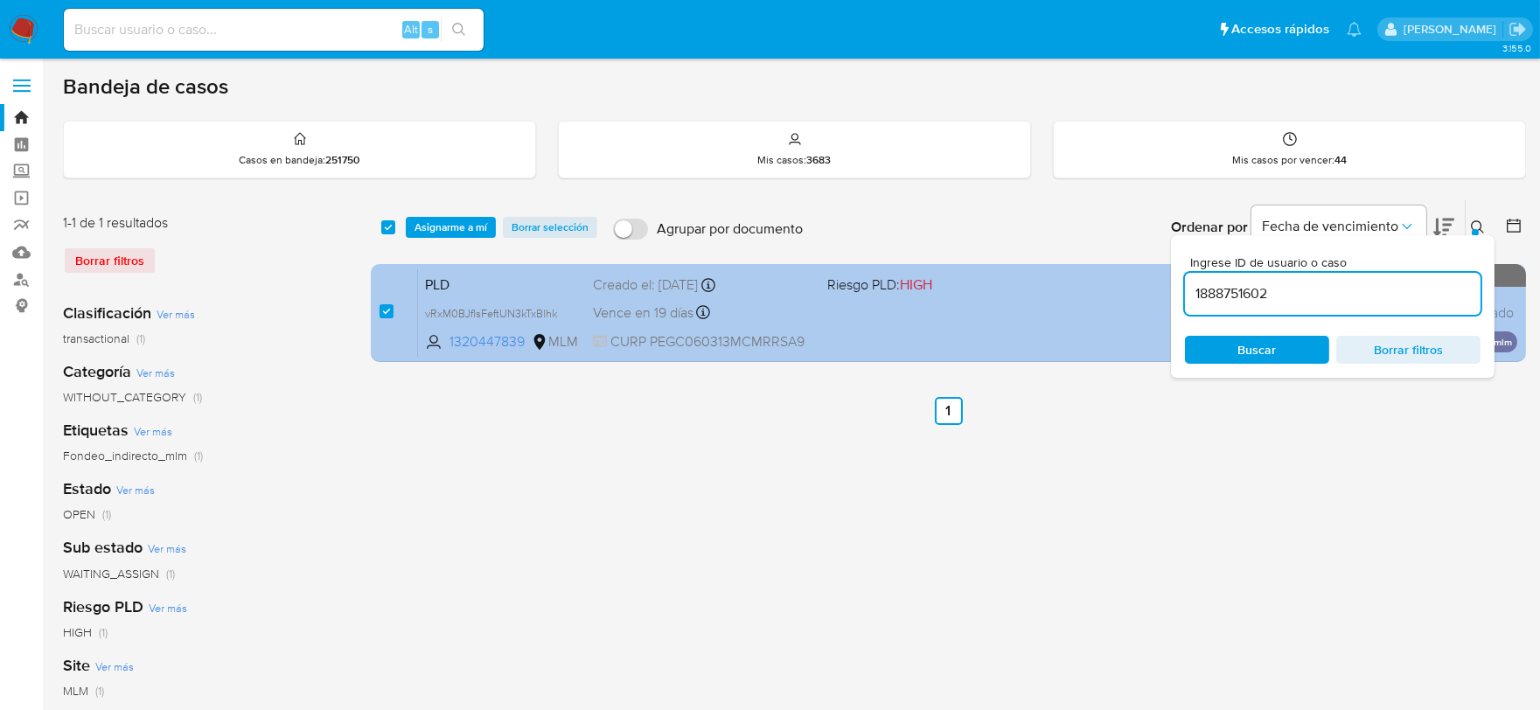
type input "1888751602"
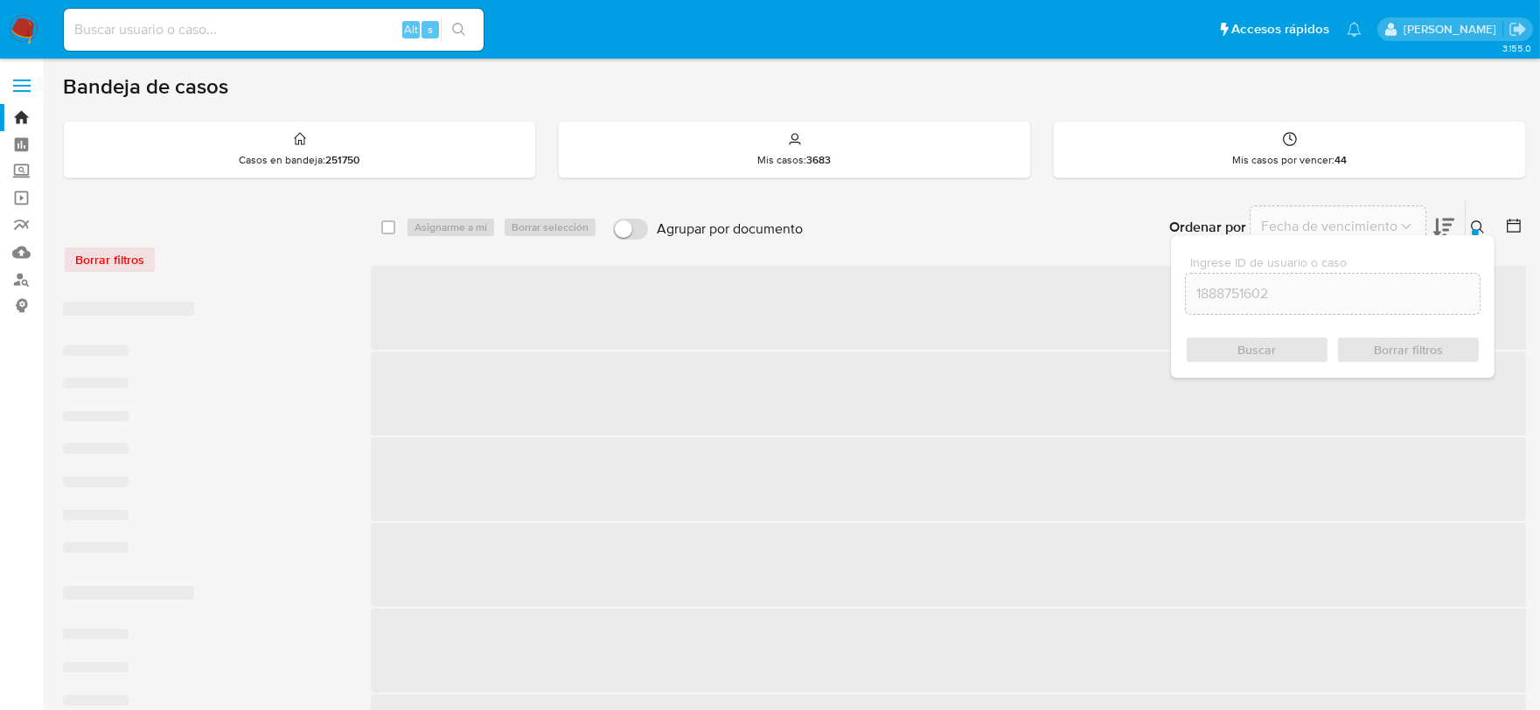
checkbox input "false"
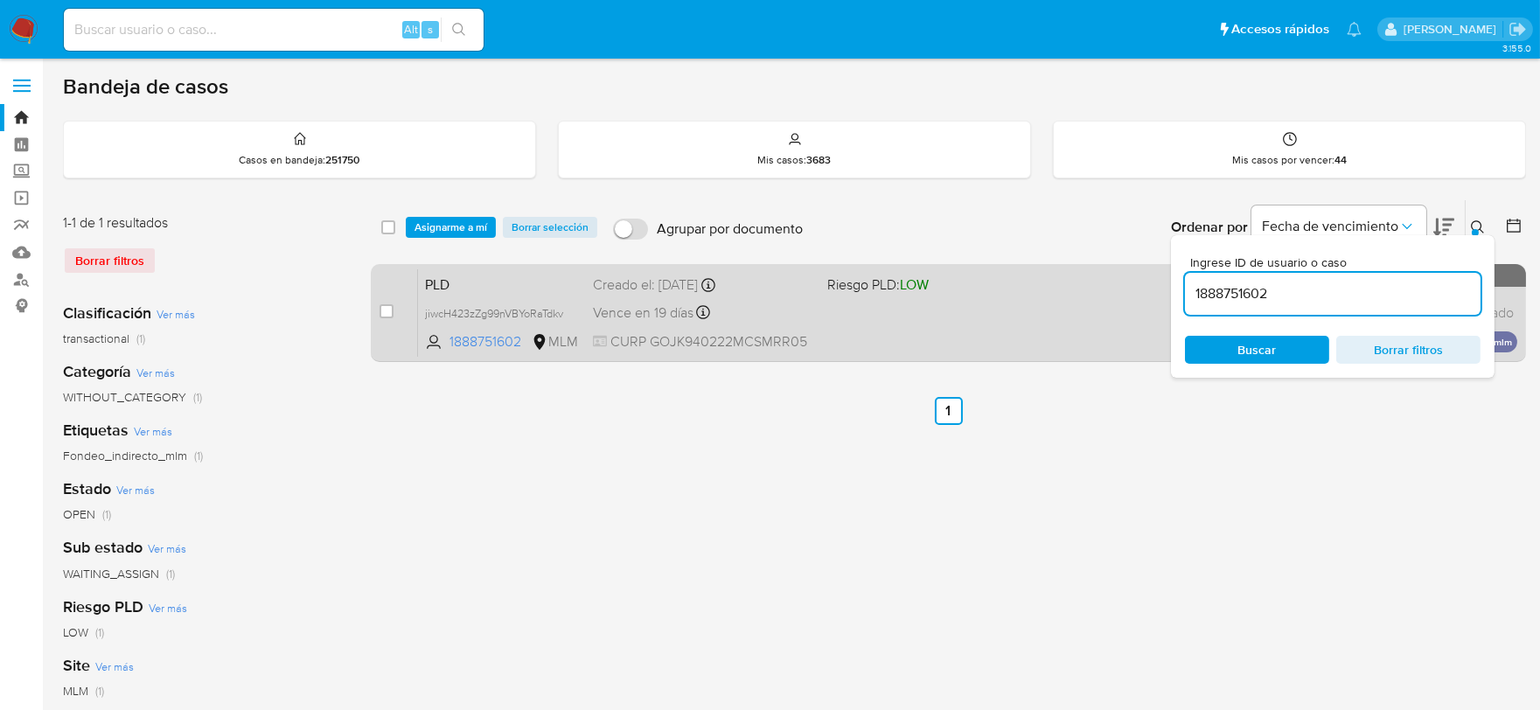
click at [378, 312] on div "case-item-checkbox No es posible asignar el caso PLD jiwcH423zZg99nVBYoRaTdkv 1…" at bounding box center [948, 313] width 1155 height 98
click at [385, 310] on input "checkbox" at bounding box center [386, 311] width 14 height 14
checkbox input "true"
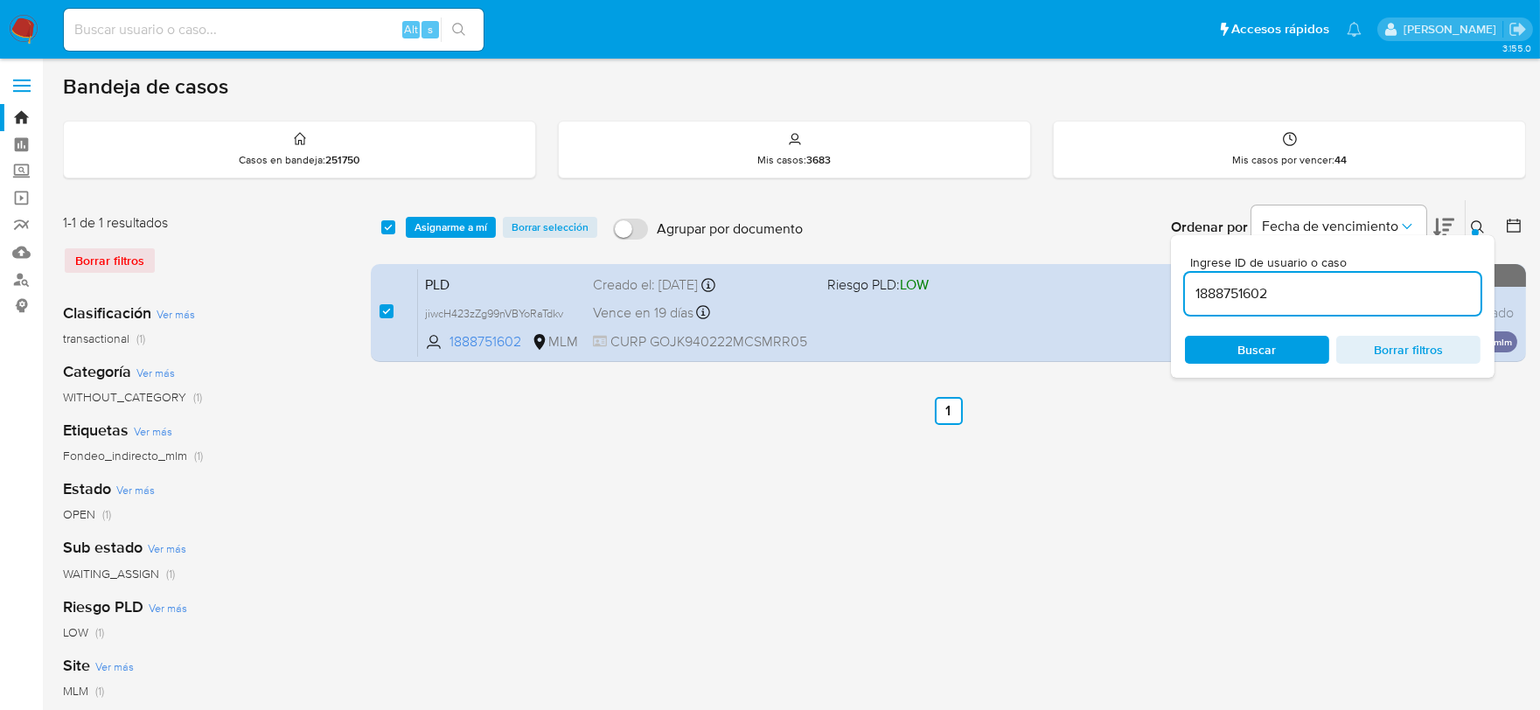
click at [1231, 286] on input "1888751602" at bounding box center [1332, 293] width 295 height 23
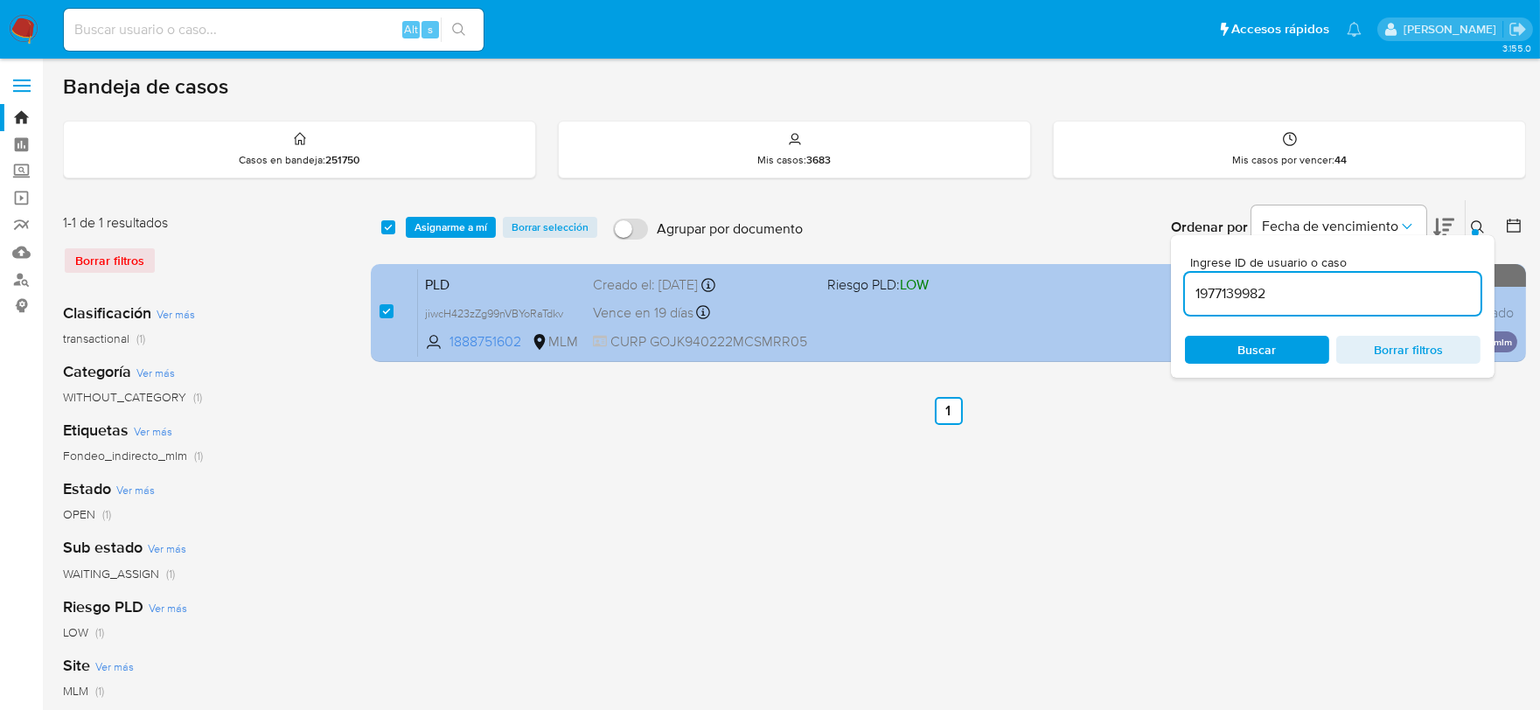
type input "1977139982"
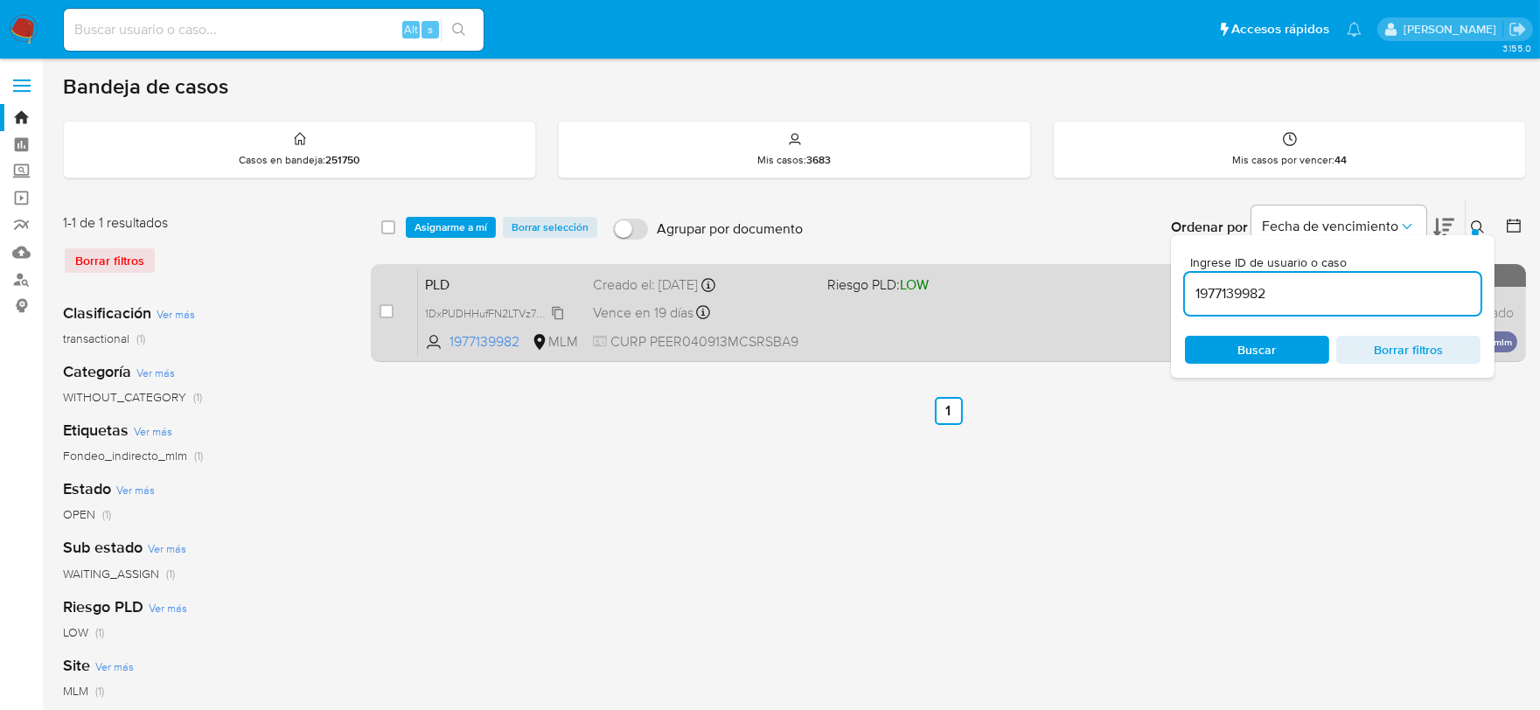
checkbox input "false"
click at [386, 316] on input "checkbox" at bounding box center [386, 311] width 14 height 14
checkbox input "true"
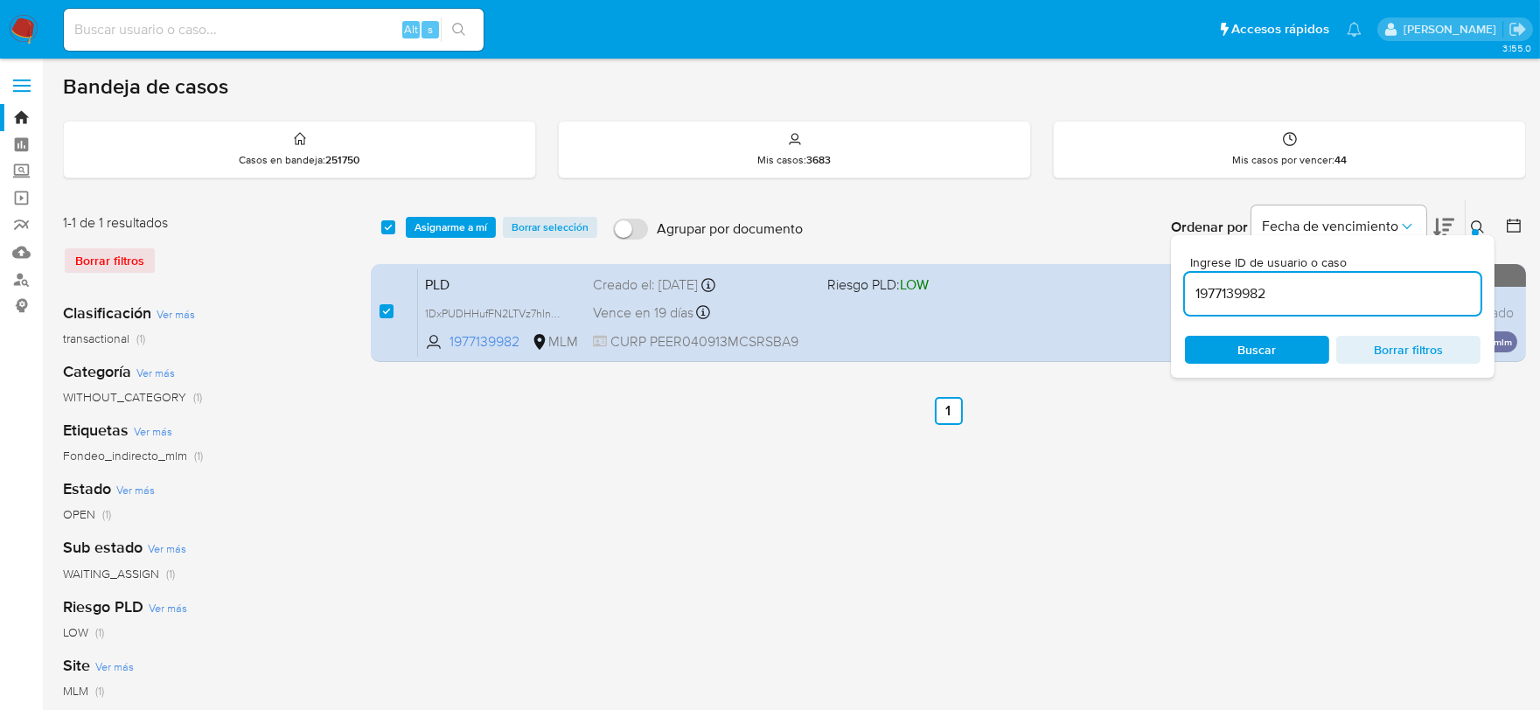
click at [1227, 300] on input "1977139982" at bounding box center [1332, 293] width 295 height 23
type input "2233218753"
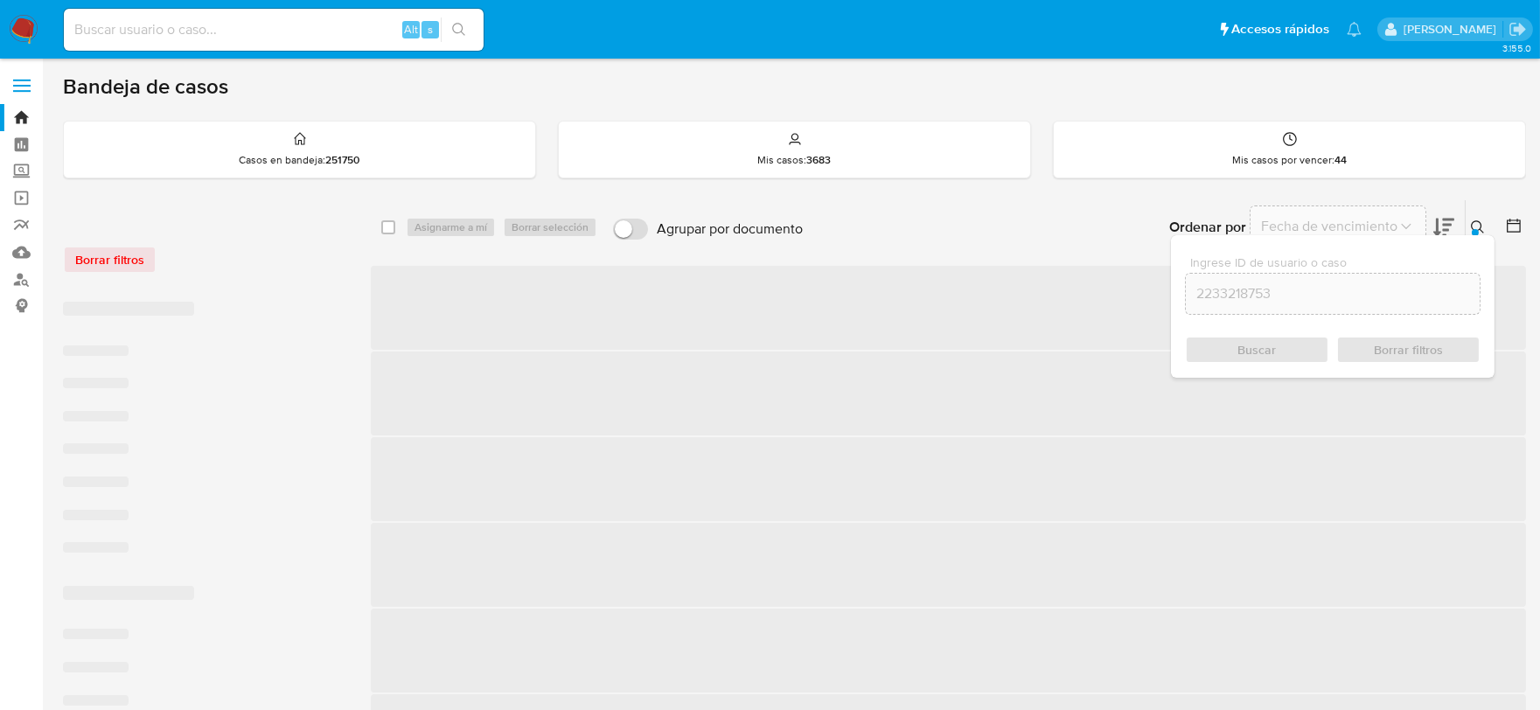
checkbox input "false"
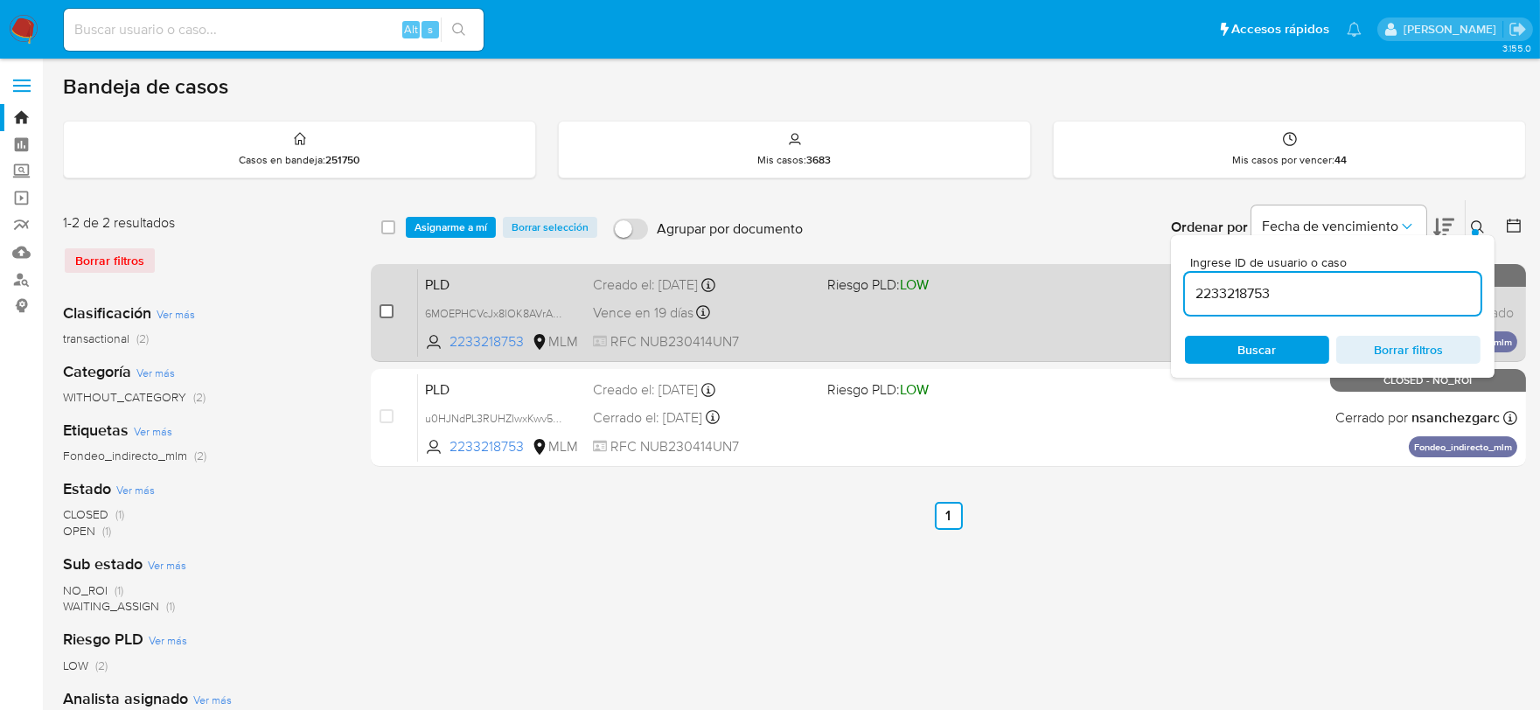
click at [388, 307] on input "checkbox" at bounding box center [386, 311] width 14 height 14
checkbox input "true"
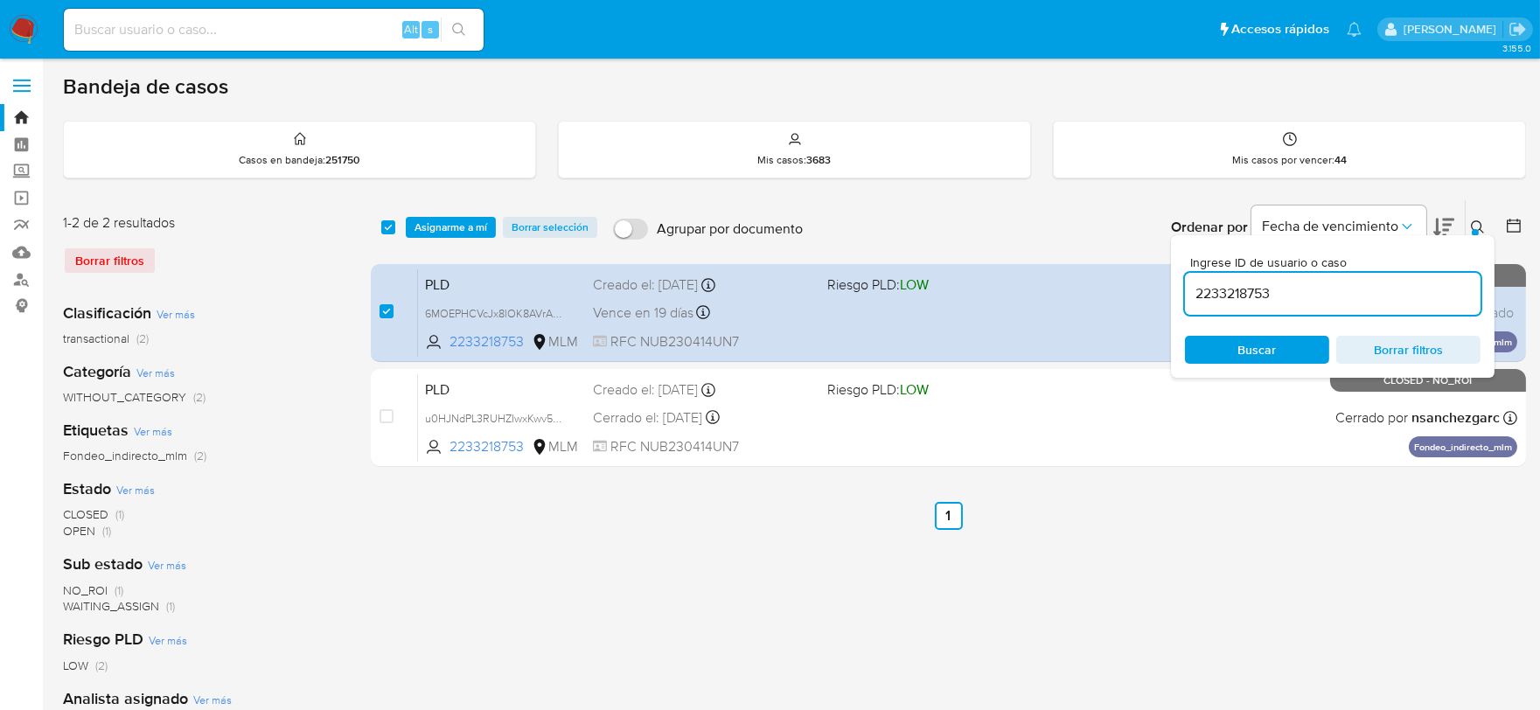
click at [1212, 284] on input "2233218753" at bounding box center [1332, 293] width 295 height 23
click at [1211, 284] on input "2233218753" at bounding box center [1332, 293] width 295 height 23
type input "2428080192"
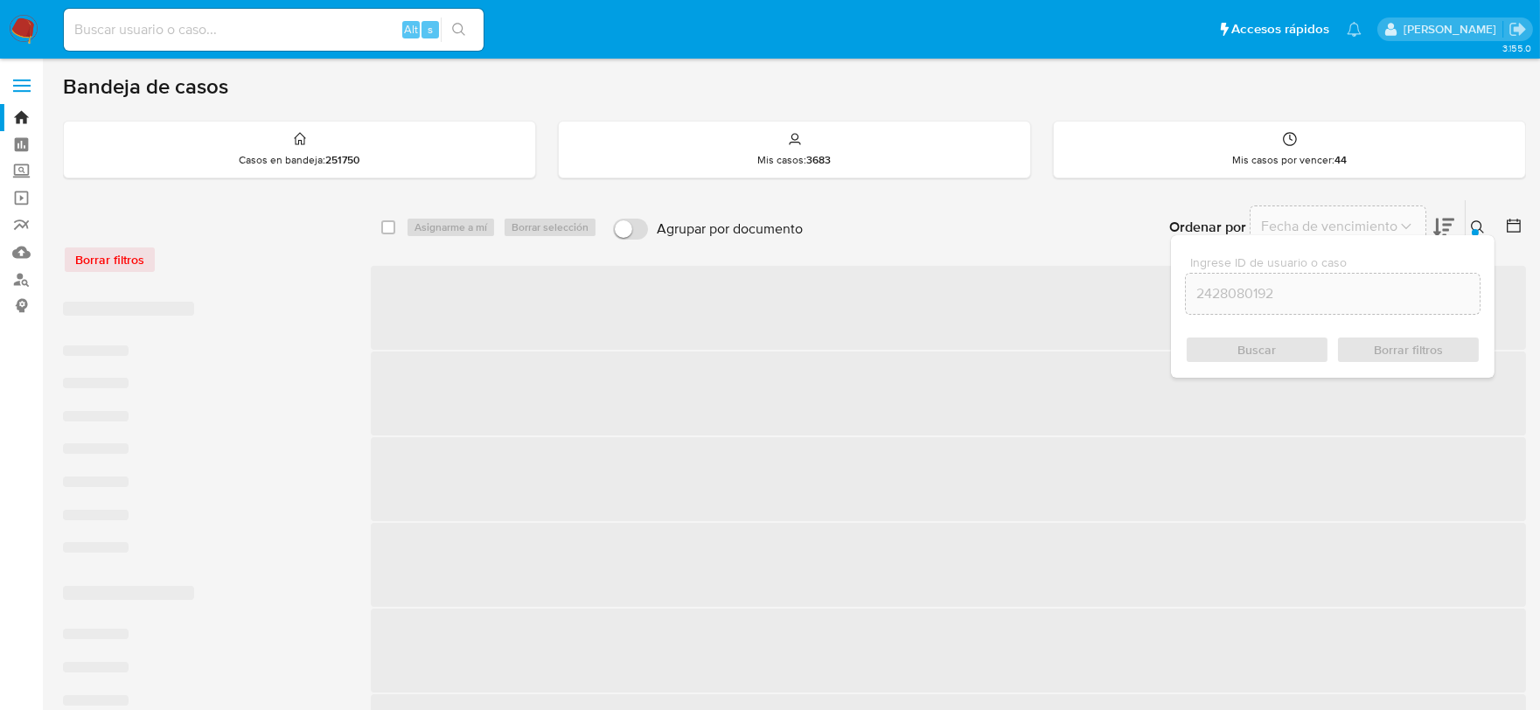
checkbox input "false"
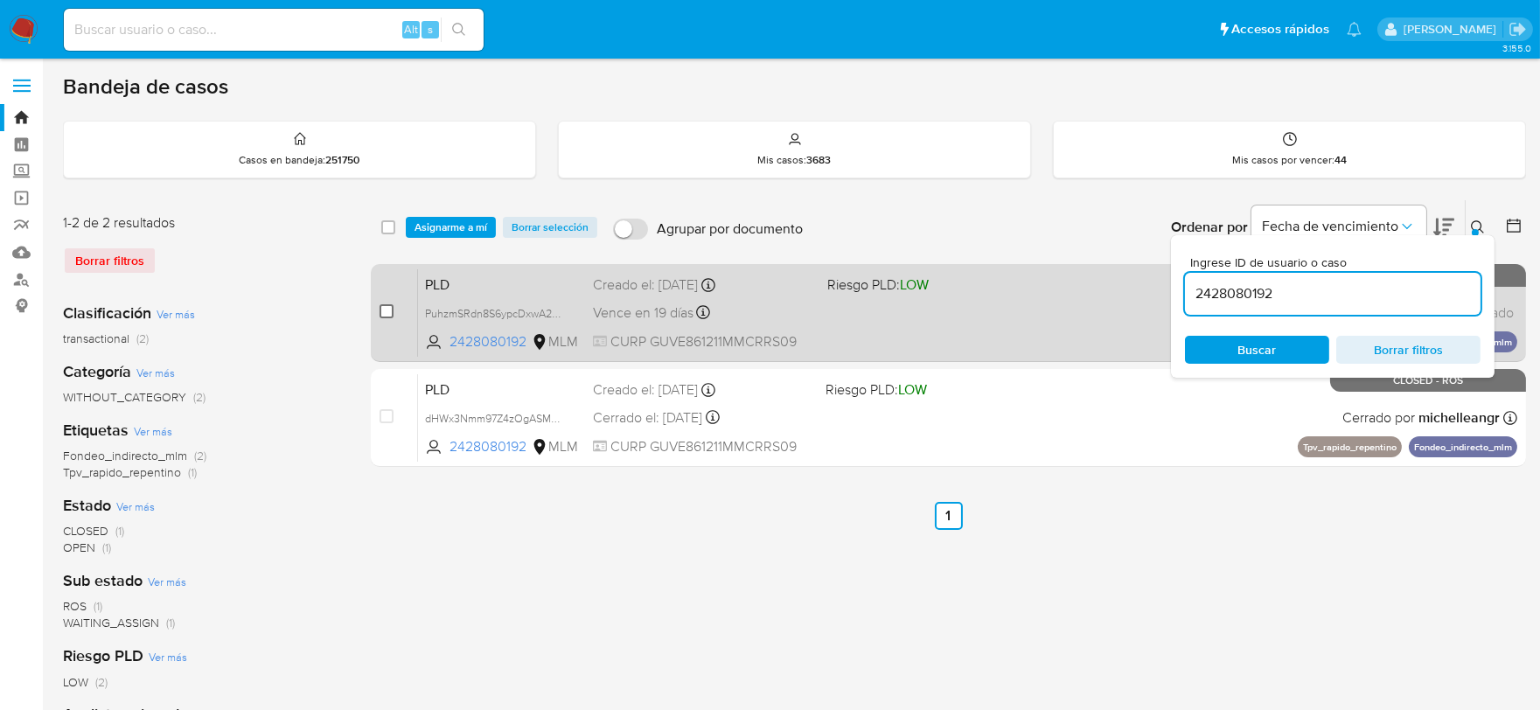
click at [386, 309] on input "checkbox" at bounding box center [386, 311] width 14 height 14
checkbox input "true"
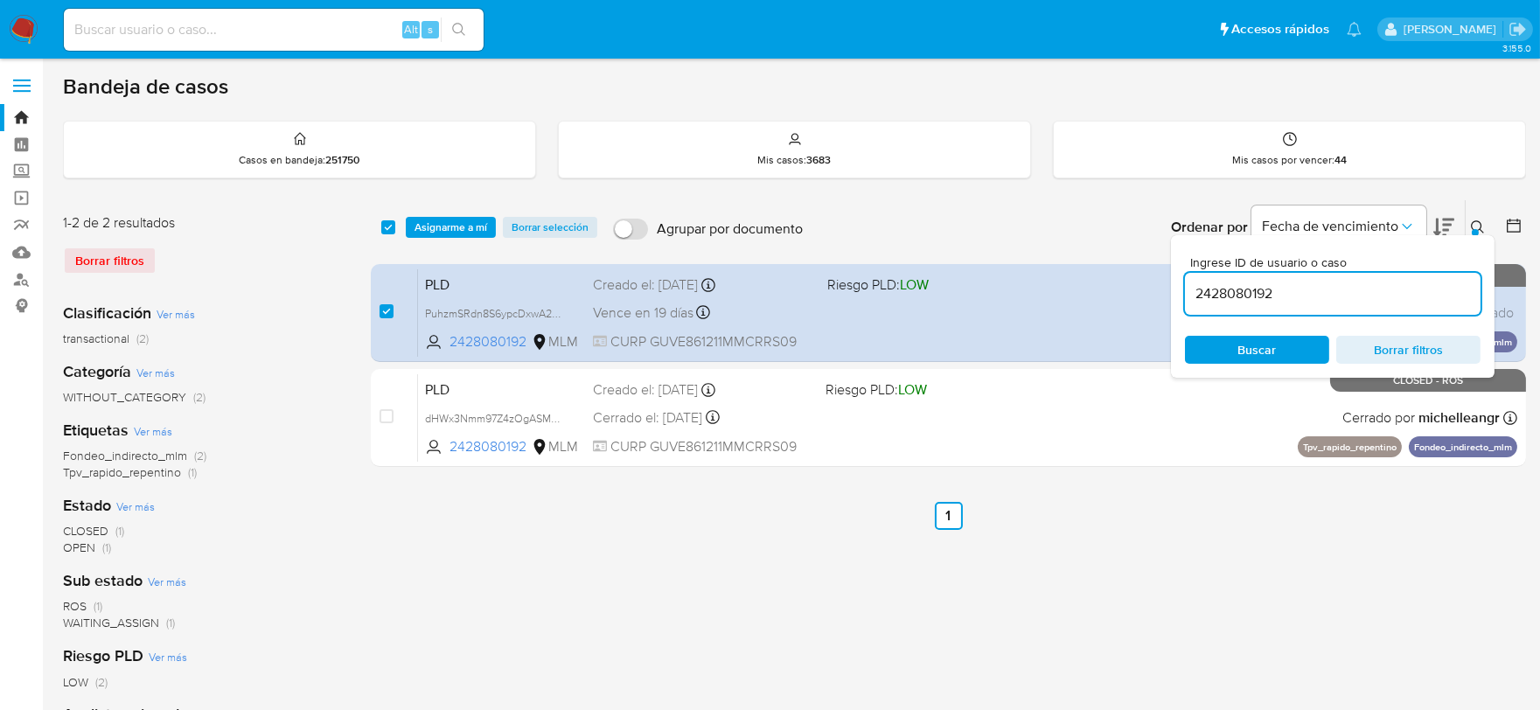
click at [1218, 294] on input "2428080192" at bounding box center [1332, 293] width 295 height 23
type input "2450973460"
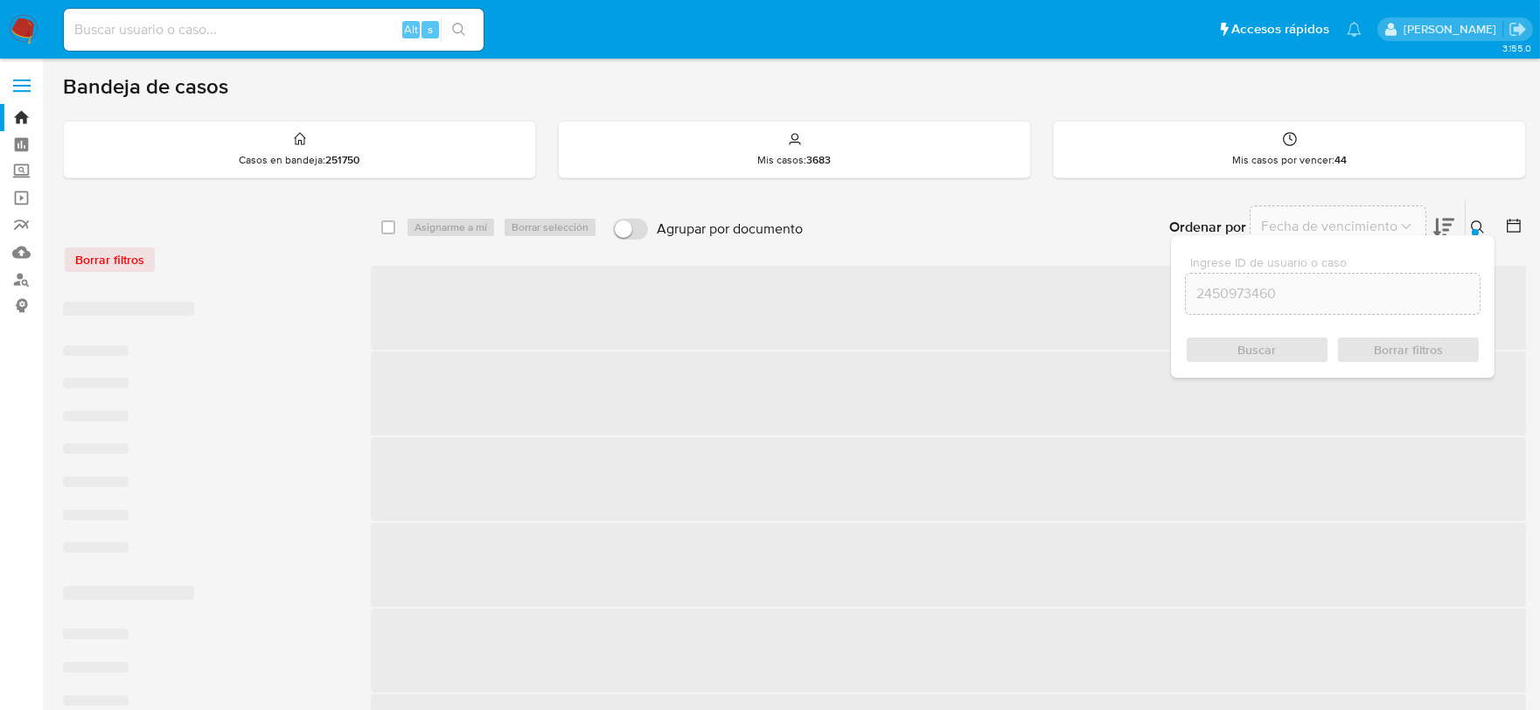
checkbox input "false"
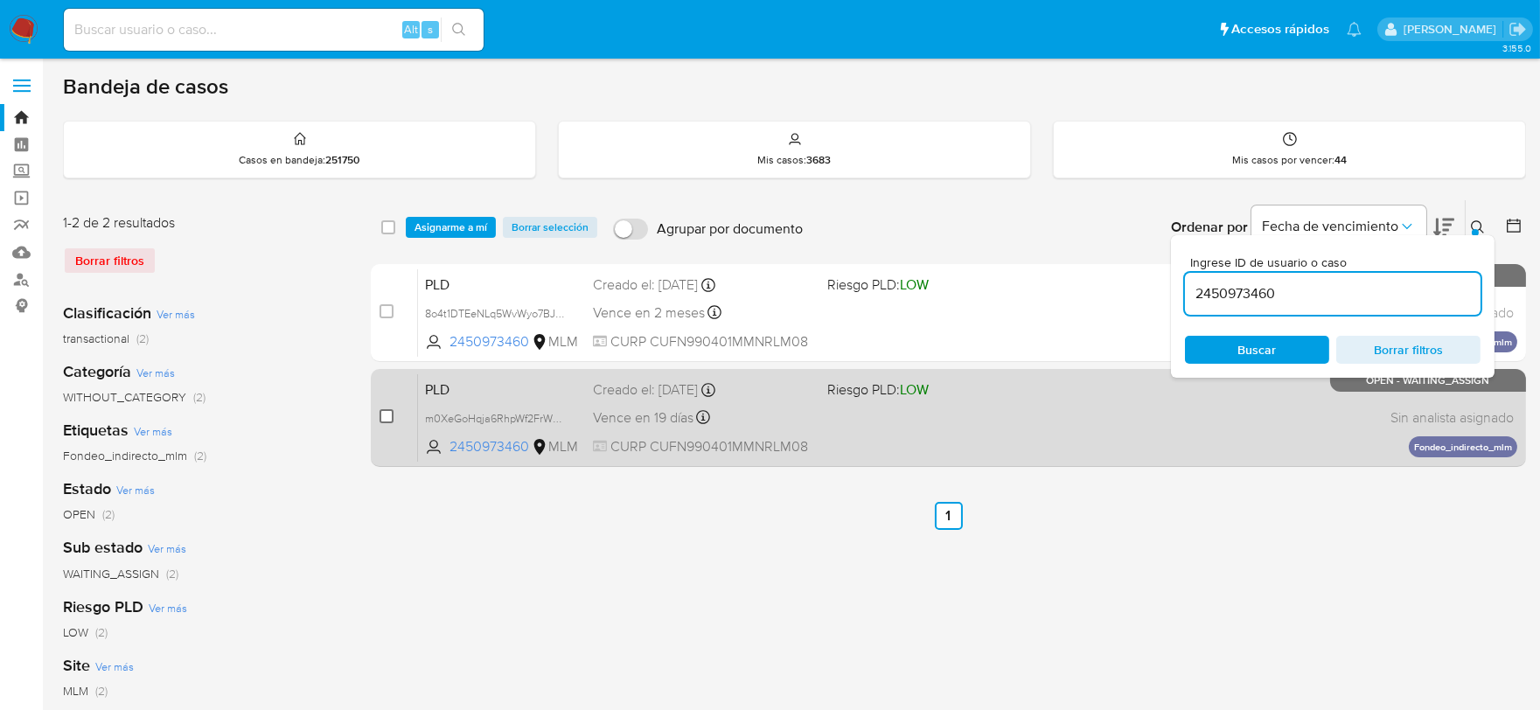
click at [383, 414] on input "checkbox" at bounding box center [386, 416] width 14 height 14
checkbox input "true"
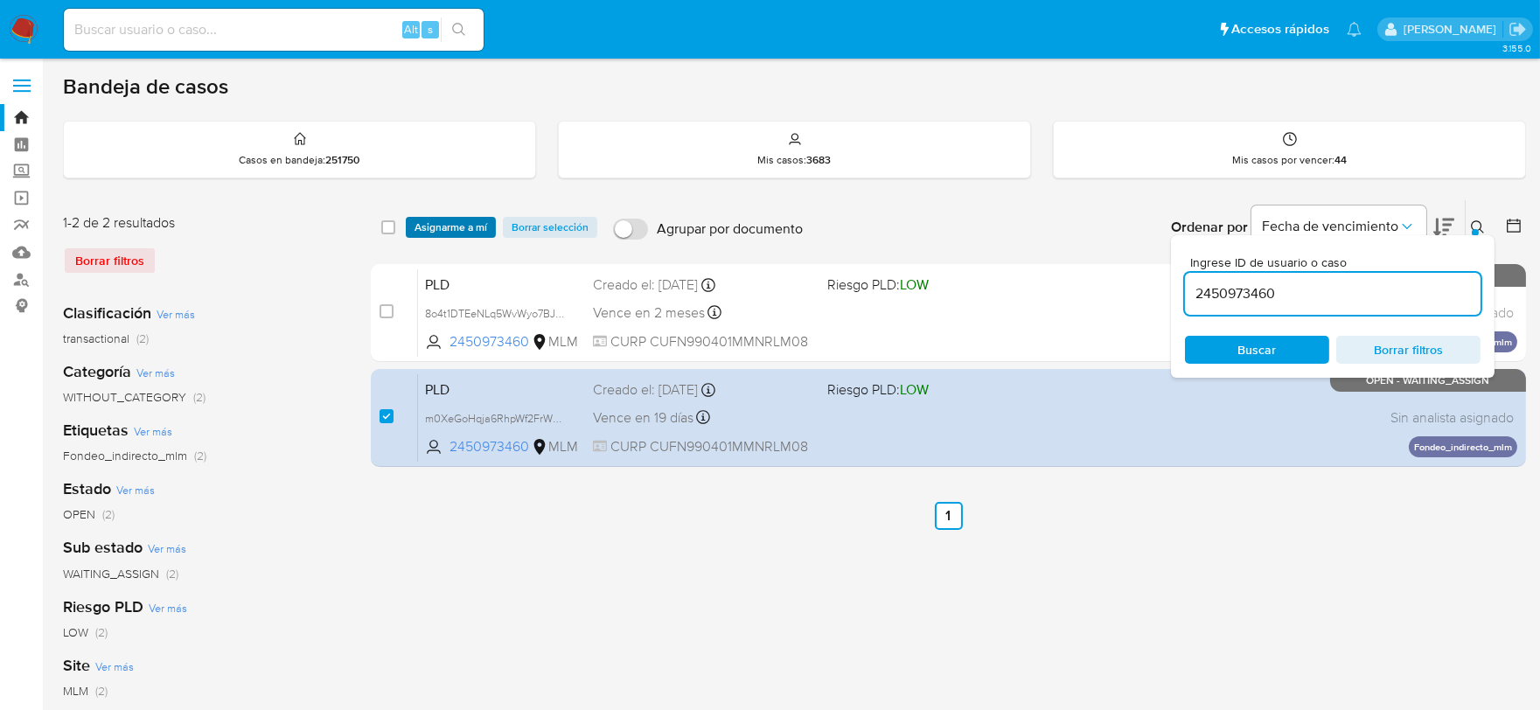
click at [477, 224] on span "Asignarme a mí" at bounding box center [450, 227] width 73 height 17
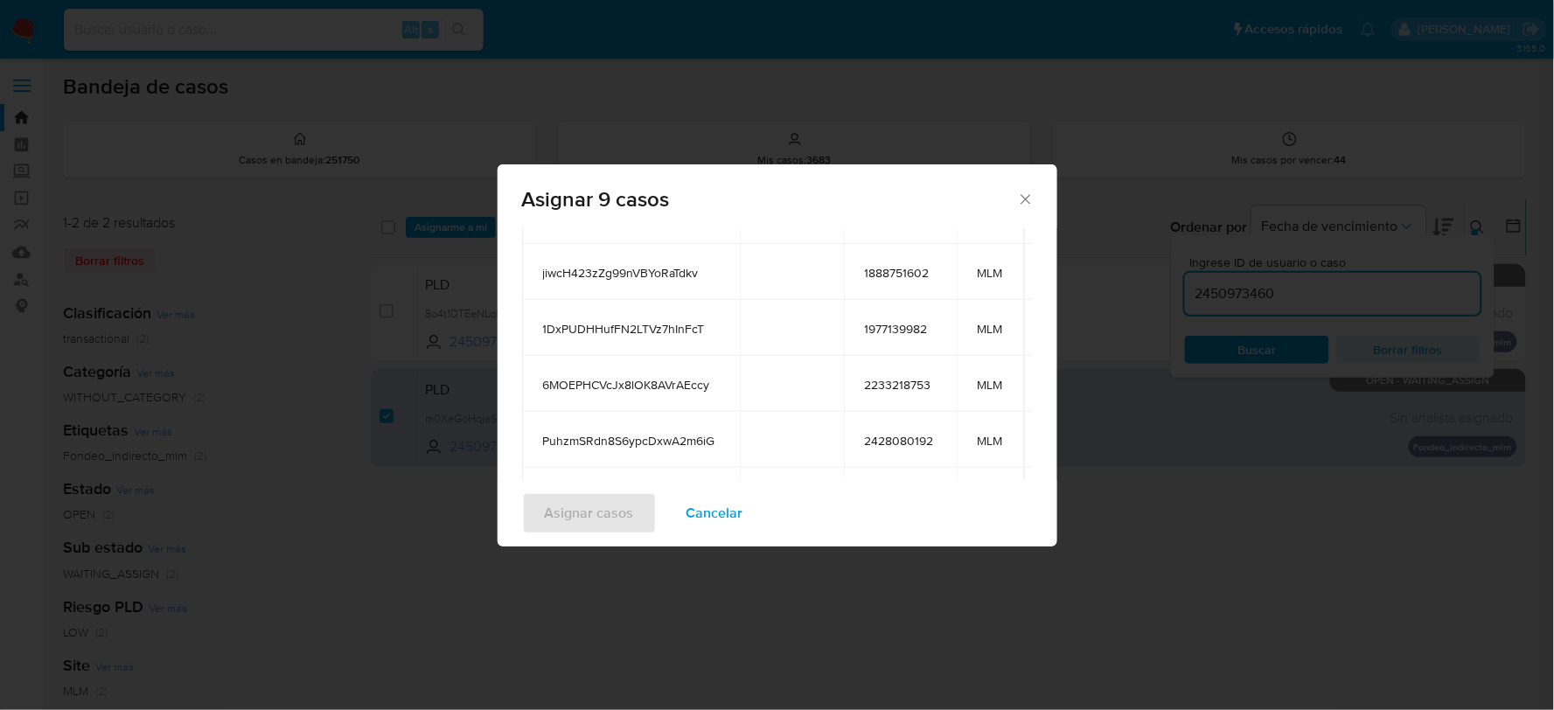
scroll to position [343, 0]
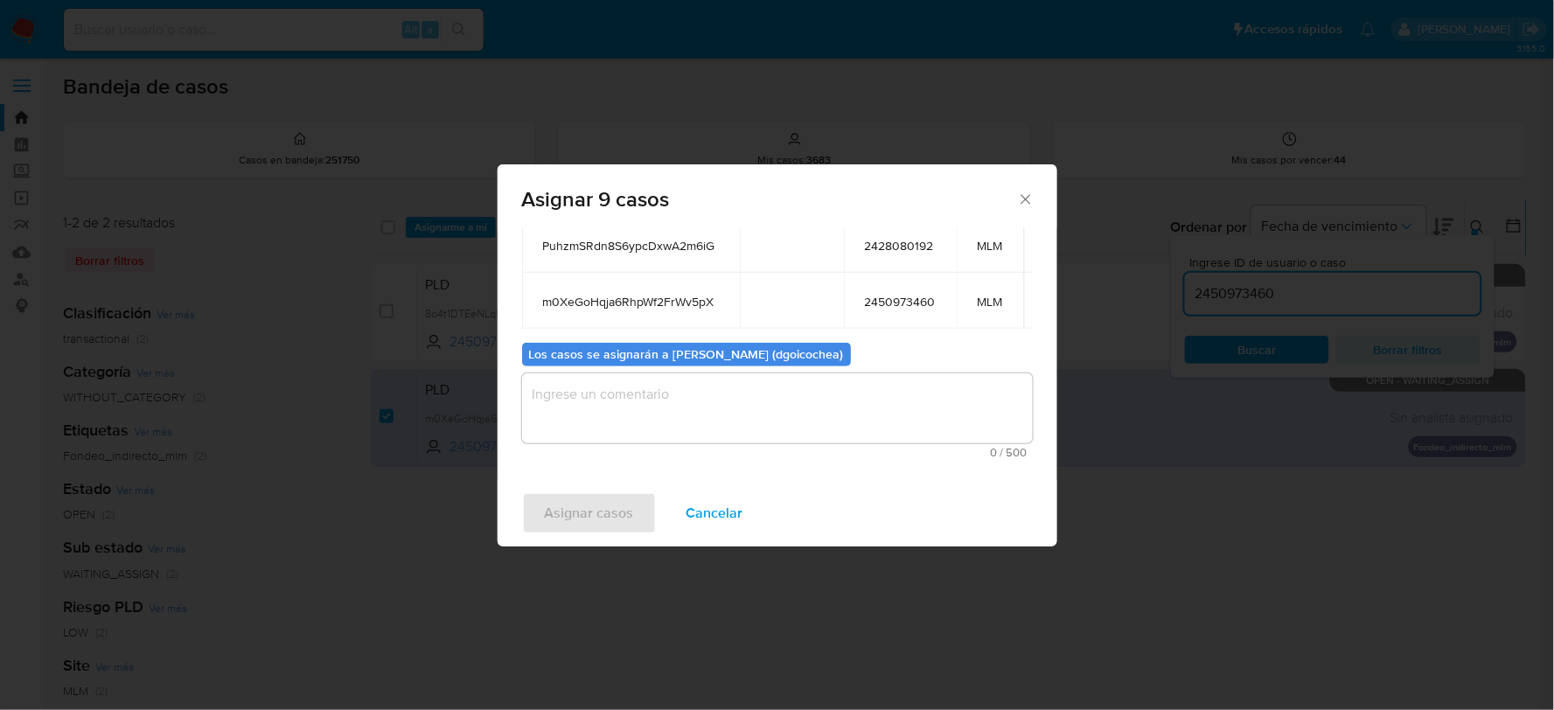
click at [848, 400] on textarea "assign-modal" at bounding box center [777, 408] width 511 height 70
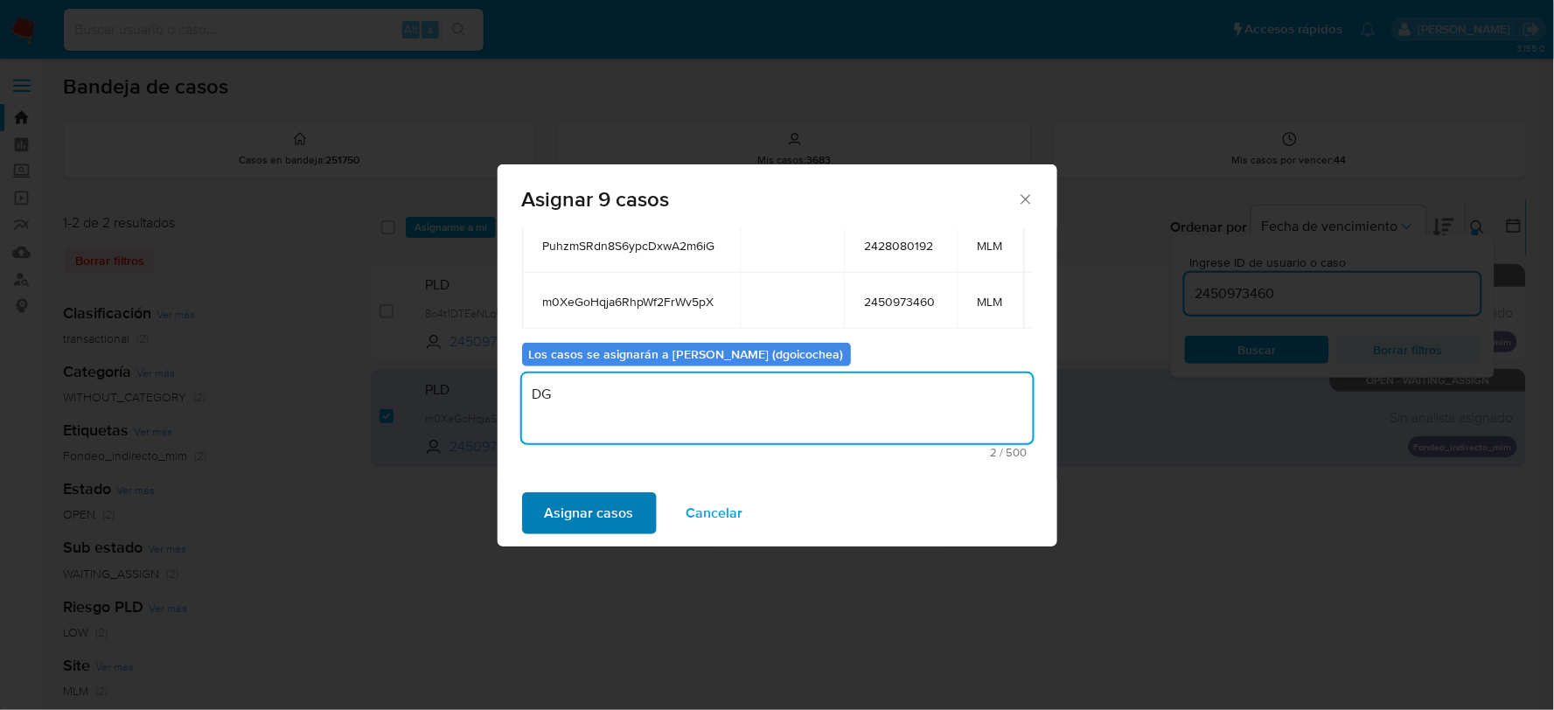
type textarea "DG"
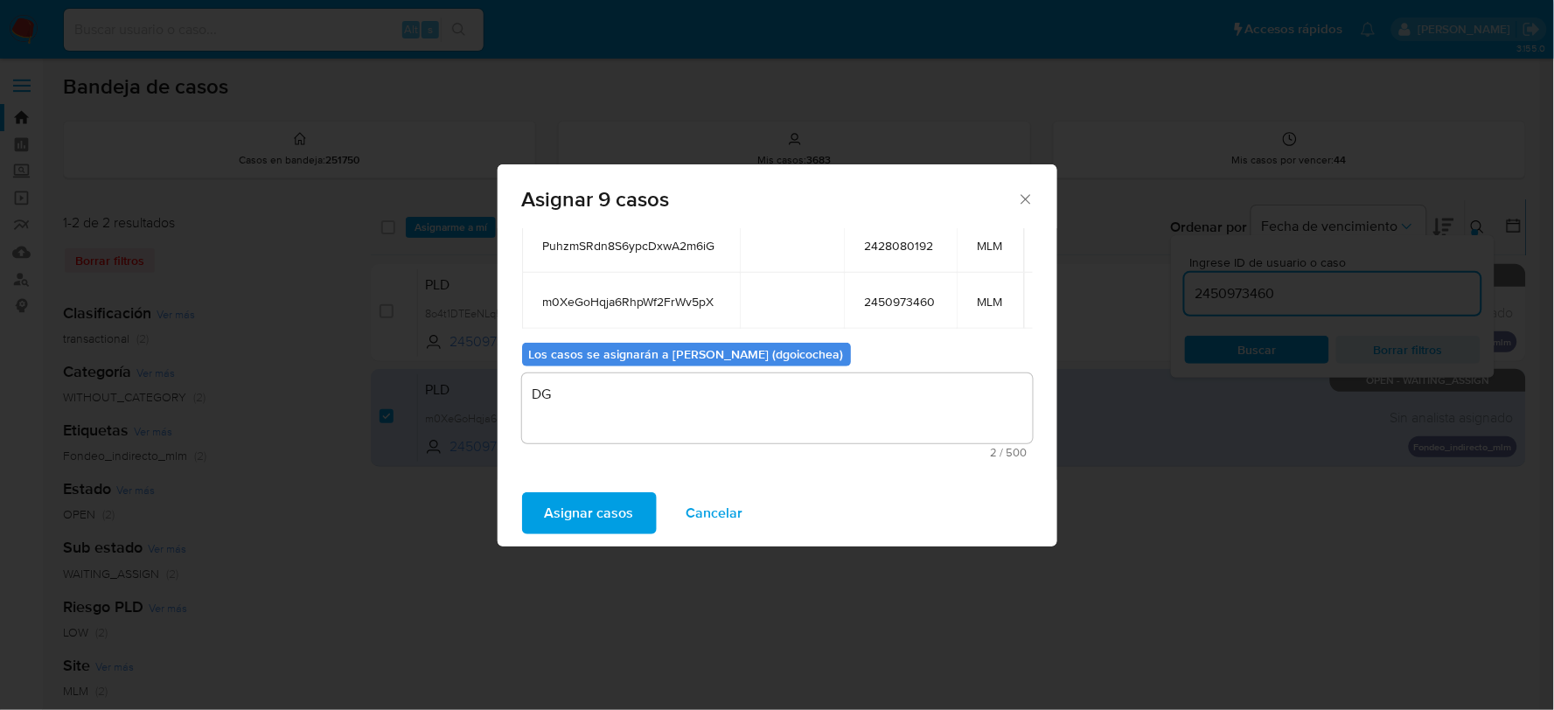
click at [589, 518] on span "Asignar casos" at bounding box center [589, 513] width 89 height 38
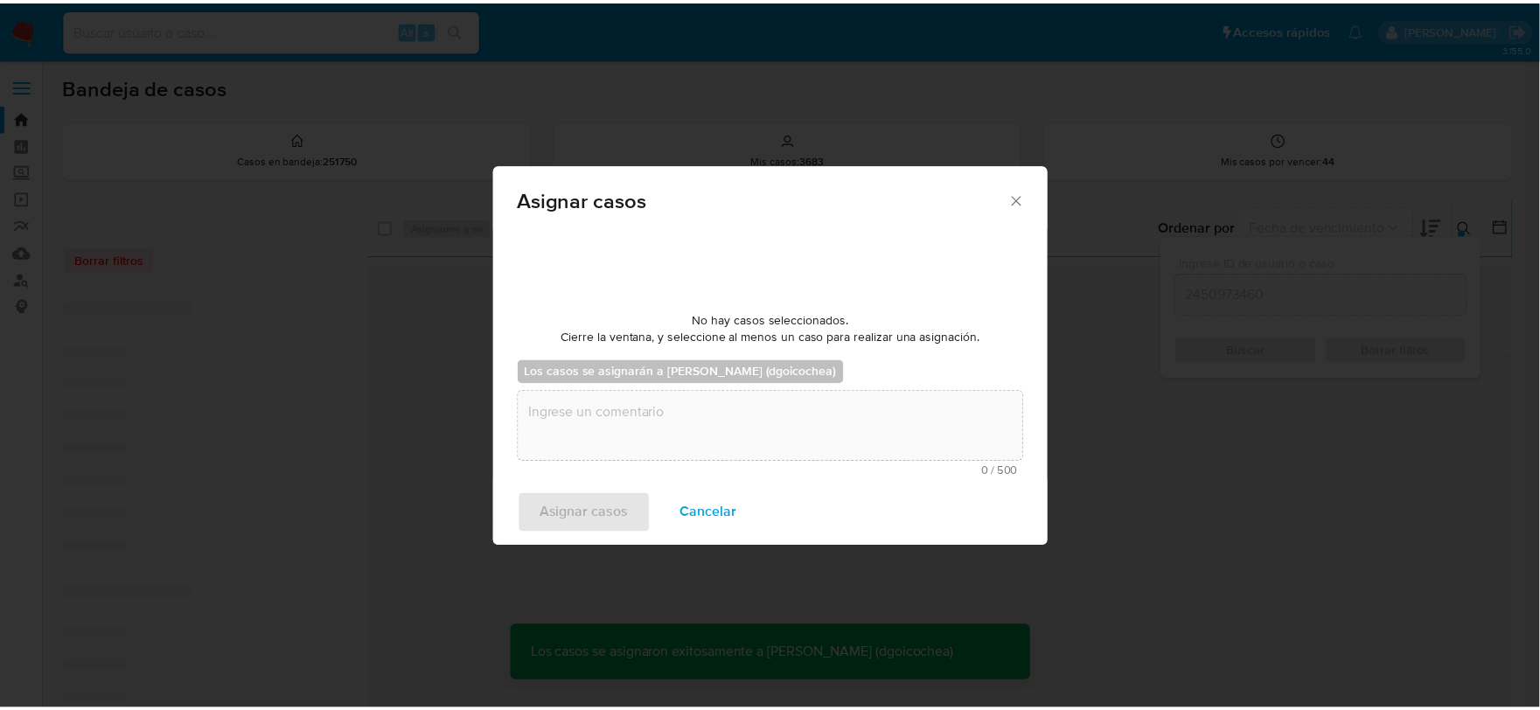
scroll to position [106, 0]
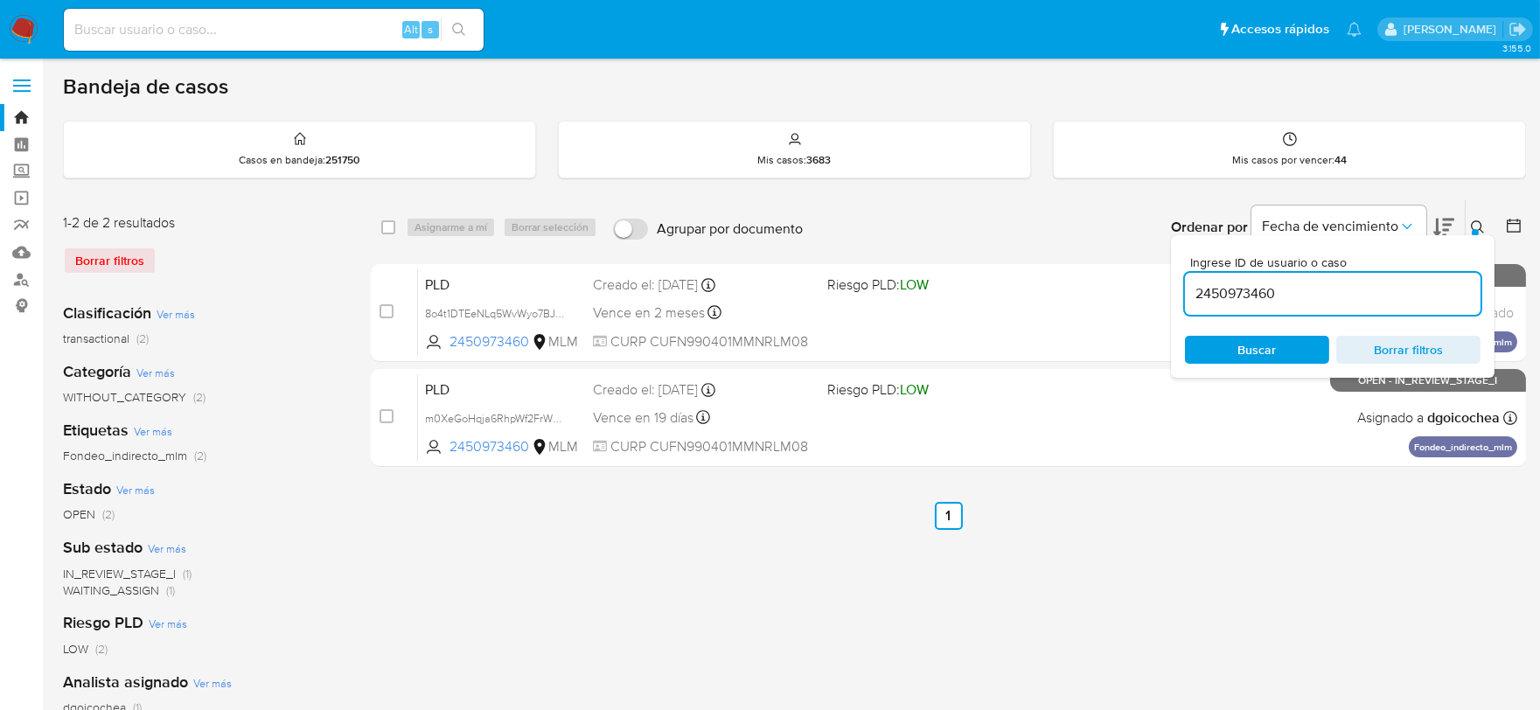
click at [151, 566] on span "IN_REVIEW_STAGE_I" at bounding box center [119, 573] width 113 height 17
